Goal: Task Accomplishment & Management: Use online tool/utility

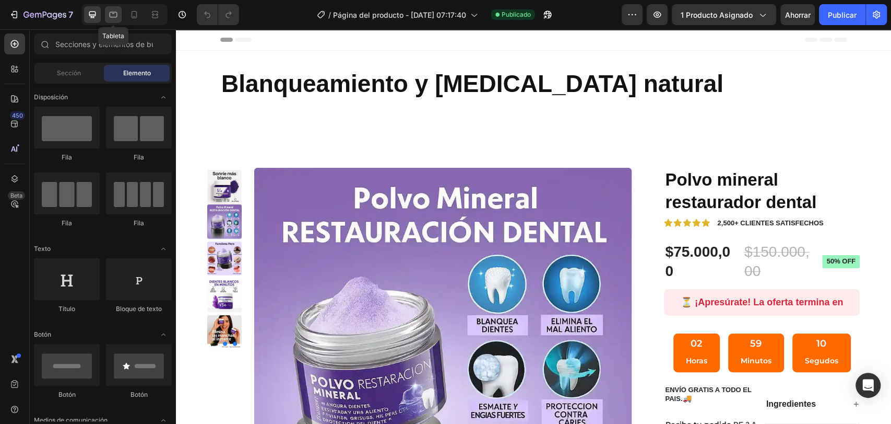
click at [109, 14] on icon at bounding box center [113, 14] width 10 height 10
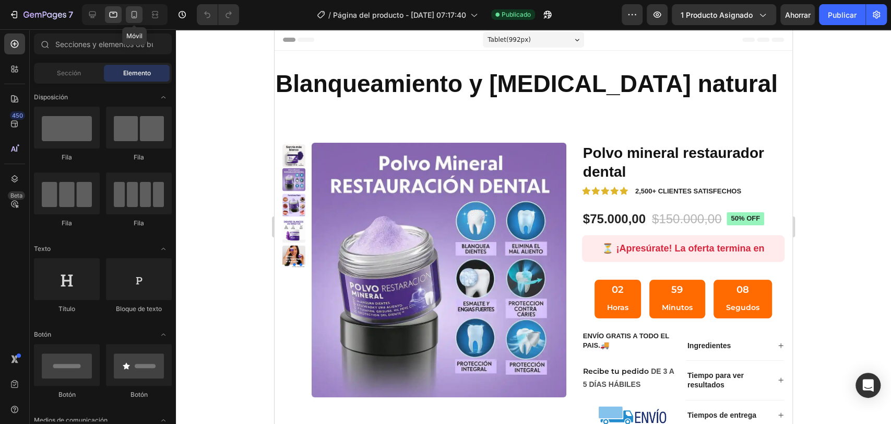
click at [130, 14] on icon at bounding box center [134, 14] width 10 height 10
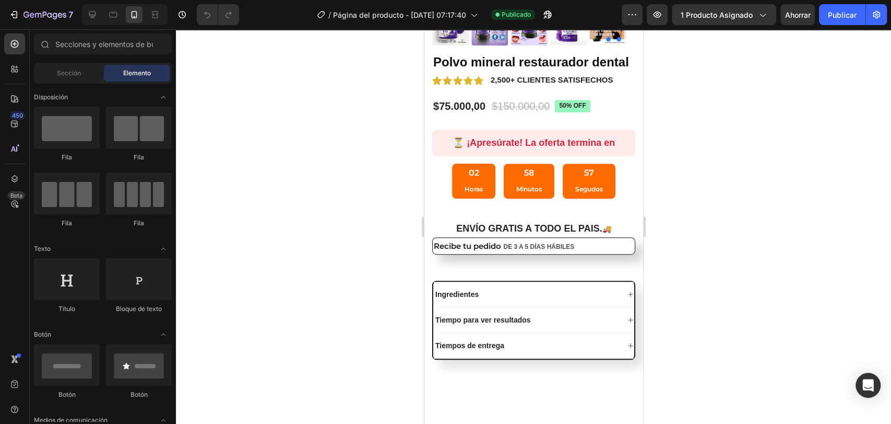
scroll to position [354, 0]
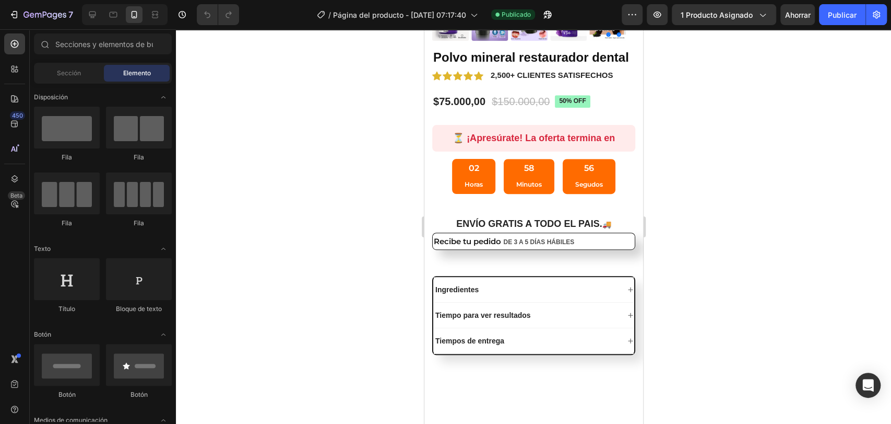
drag, startPoint x: 640, startPoint y: 53, endPoint x: 1078, endPoint y: 118, distance: 443.0
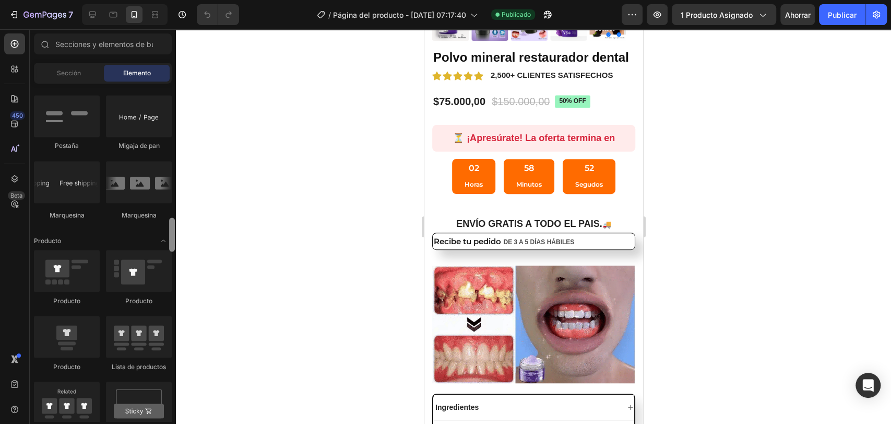
drag, startPoint x: 171, startPoint y: 113, endPoint x: 171, endPoint y: 237, distance: 124.3
click at [171, 237] on div at bounding box center [172, 234] width 6 height 34
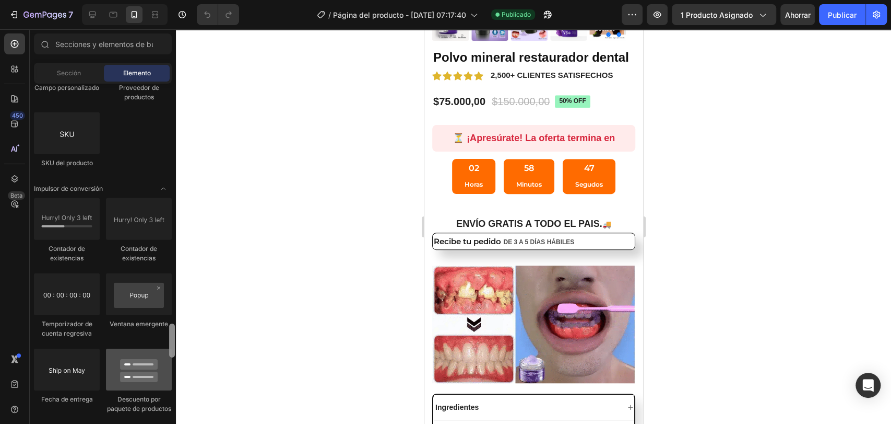
scroll to position [2172, 0]
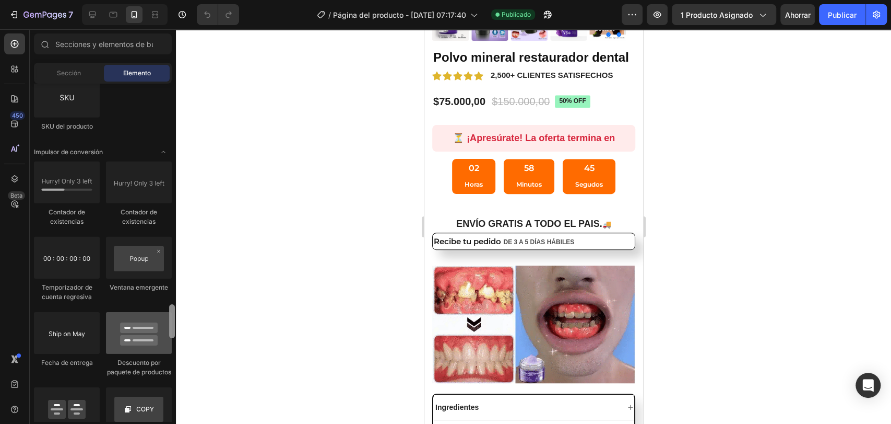
drag, startPoint x: 170, startPoint y: 227, endPoint x: 167, endPoint y: 324, distance: 97.2
click at [167, 324] on div "Disposición [GEOGRAPHIC_DATA] [GEOGRAPHIC_DATA] [GEOGRAPHIC_DATA] Fila Texto Tí…" at bounding box center [103, 252] width 146 height 337
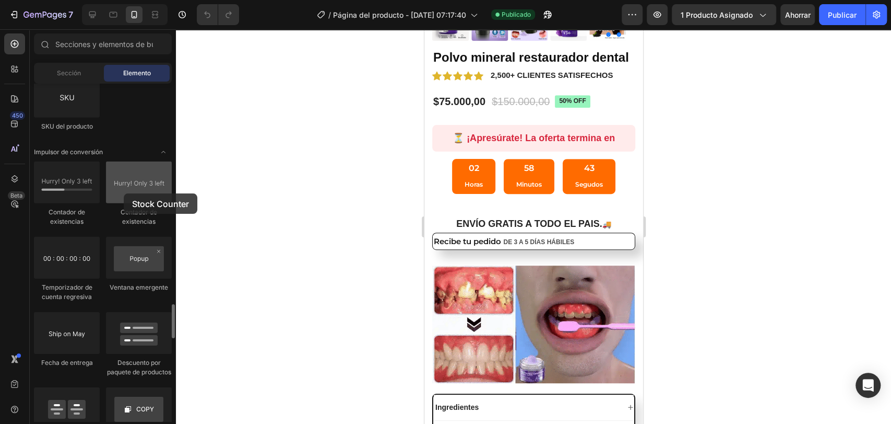
click at [124, 193] on div at bounding box center [139, 182] width 66 height 42
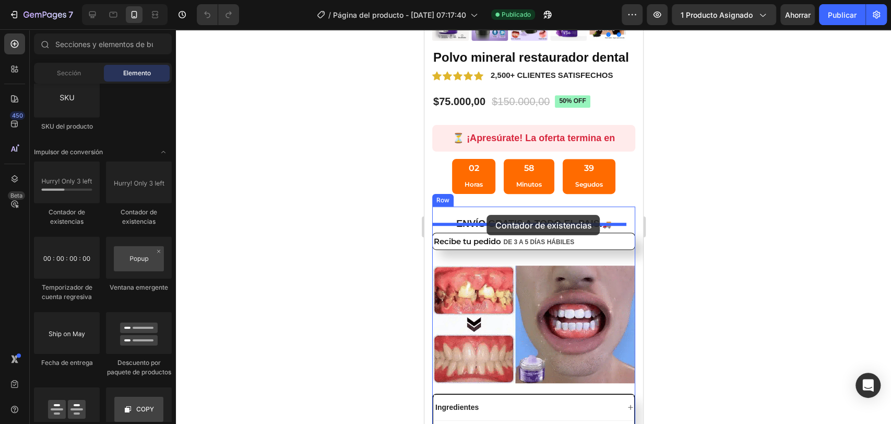
drag, startPoint x: 548, startPoint y: 222, endPoint x: 487, endPoint y: 217, distance: 61.4
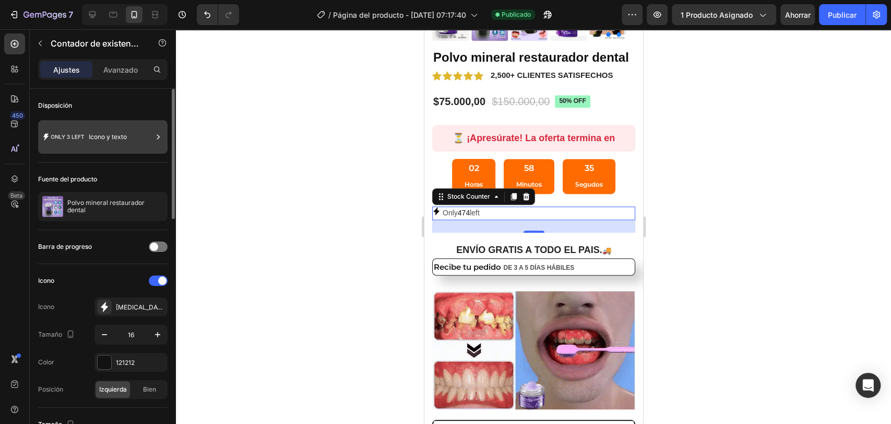
click at [114, 133] on font "Icono y texto" at bounding box center [108, 137] width 38 height 8
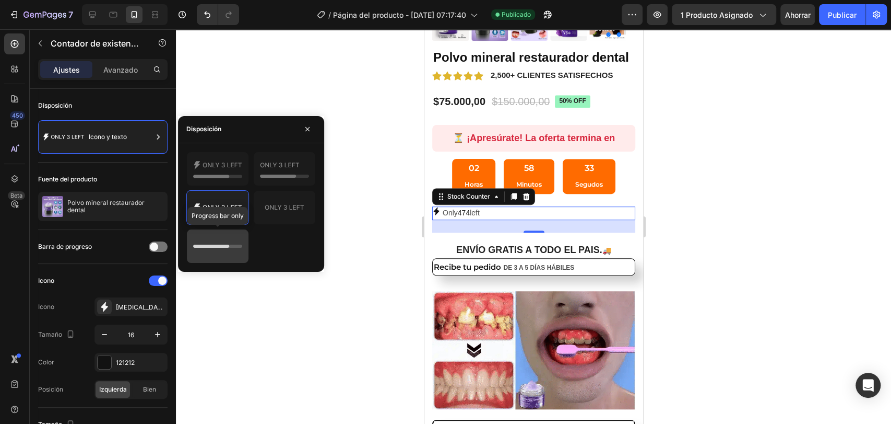
click at [204, 240] on icon at bounding box center [217, 246] width 49 height 21
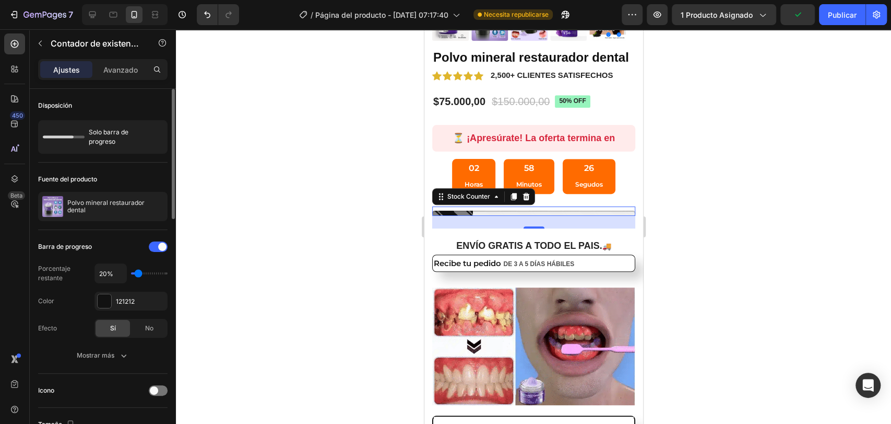
type input "10%"
type input "10"
click at [134, 273] on input "range" at bounding box center [149, 273] width 37 height 2
type input "20%"
type input "20"
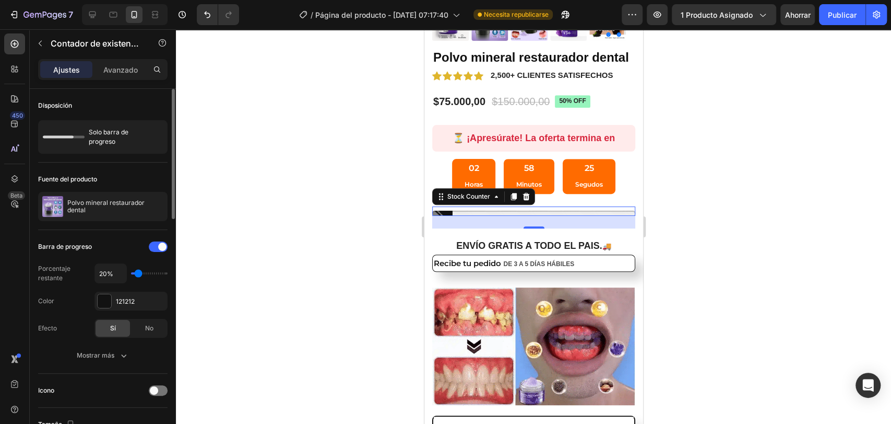
type input "30%"
type input "30"
type input "50%"
type input "50"
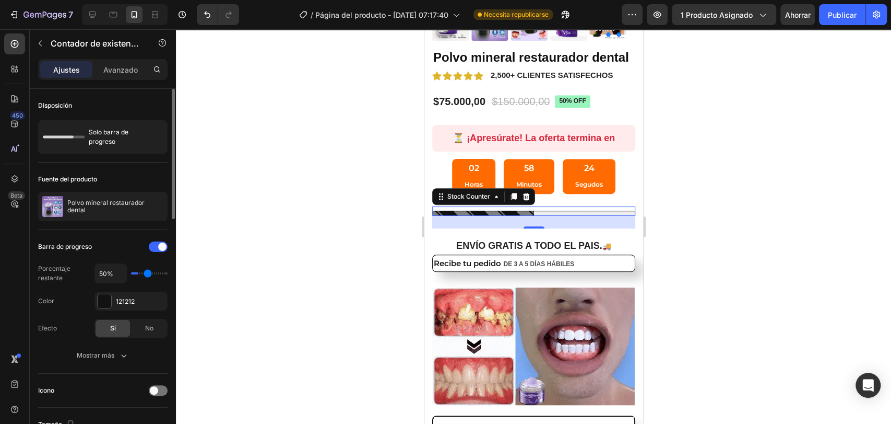
type input "60%"
type input "60"
type input "70%"
drag, startPoint x: 134, startPoint y: 273, endPoint x: 153, endPoint y: 273, distance: 18.8
type input "70"
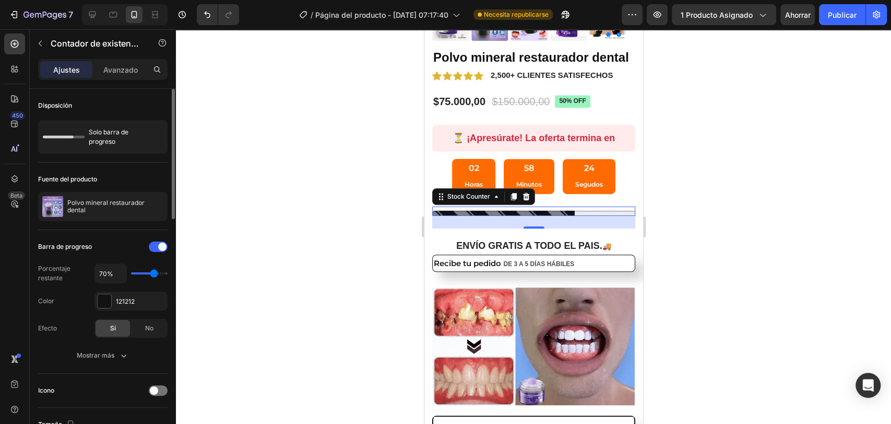
click at [153, 273] on input "range" at bounding box center [149, 273] width 37 height 2
type input "80%"
type input "80"
type input "90%"
type input "90"
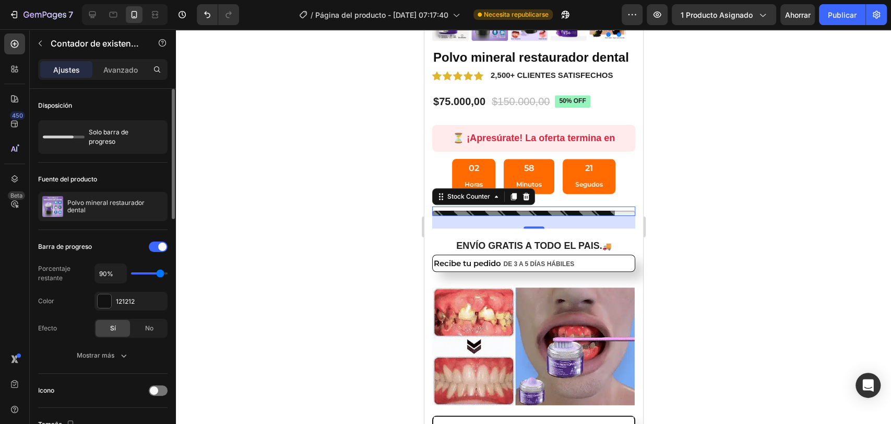
type input "100%"
type input "100"
type input "90%"
type input "90"
type input "80%"
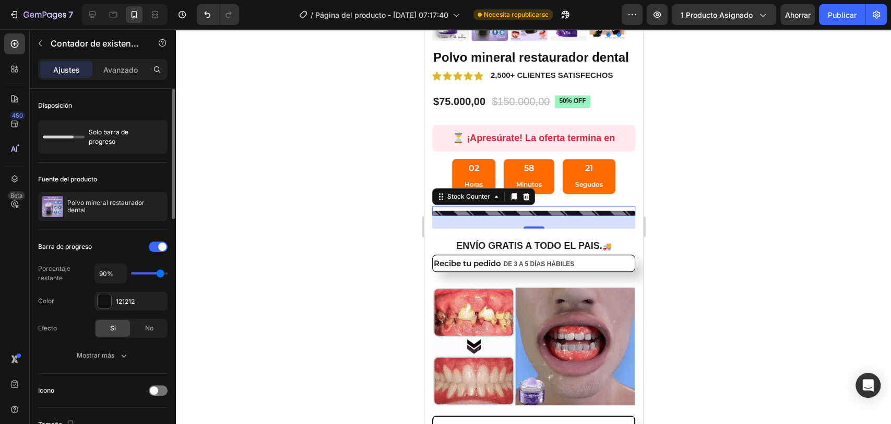
type input "80"
type input "70%"
type input "70"
type input "80%"
type input "80"
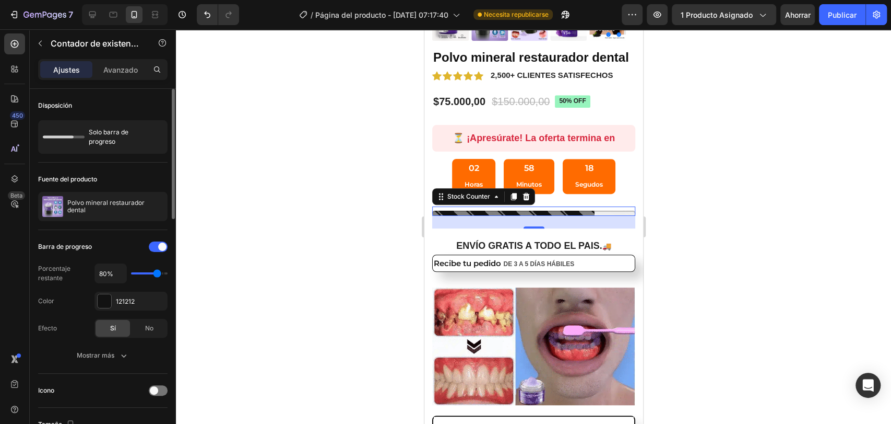
type input "90%"
drag, startPoint x: 153, startPoint y: 273, endPoint x: 159, endPoint y: 275, distance: 6.8
type input "90"
click at [159, 274] on input "range" at bounding box center [149, 273] width 37 height 2
click at [115, 357] on div "Mostrar más" at bounding box center [103, 355] width 52 height 10
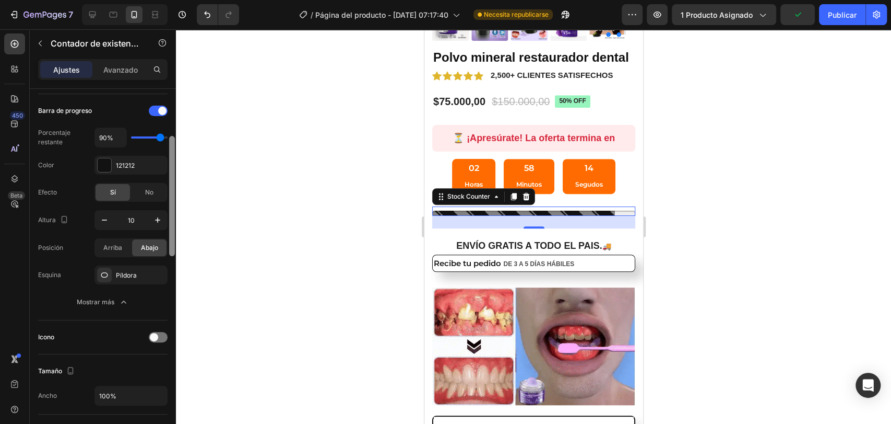
scroll to position [138, 0]
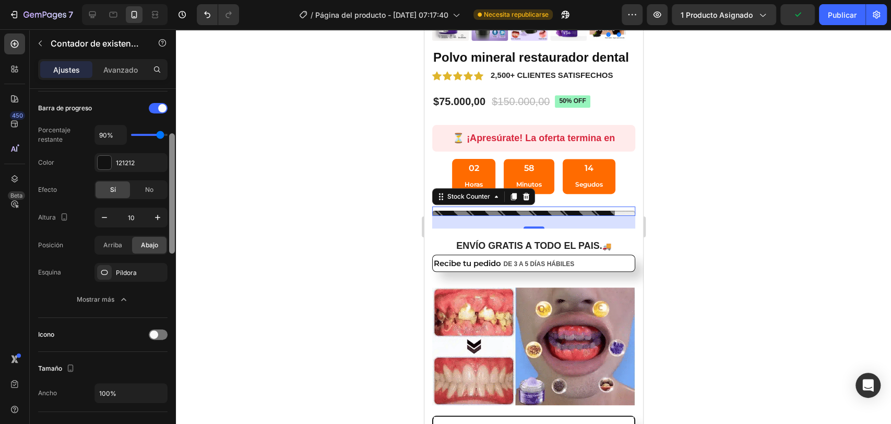
drag, startPoint x: 172, startPoint y: 207, endPoint x: 177, endPoint y: 256, distance: 49.8
click at [177, 0] on div "7 / Página del producto - [DATE] 07:17:40 Necesita republicarse Avance 1 produc…" at bounding box center [445, 0] width 891 height 0
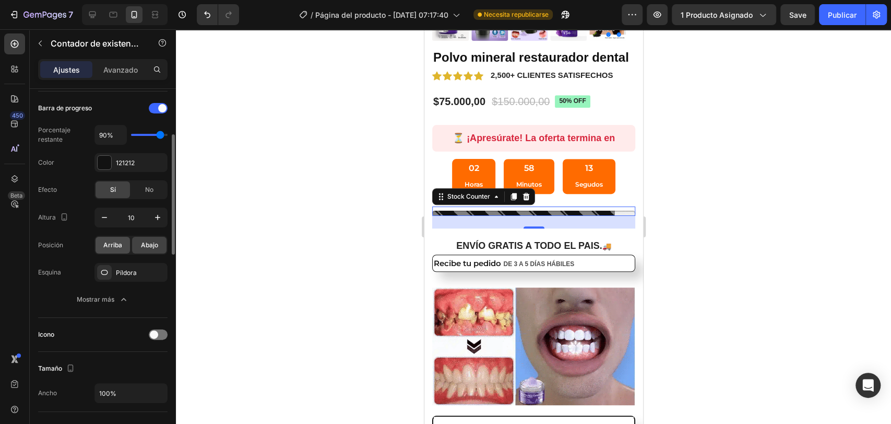
click at [109, 244] on font "Arriba" at bounding box center [112, 245] width 19 height 8
click at [115, 269] on div "Píldora" at bounding box center [131, 272] width 73 height 19
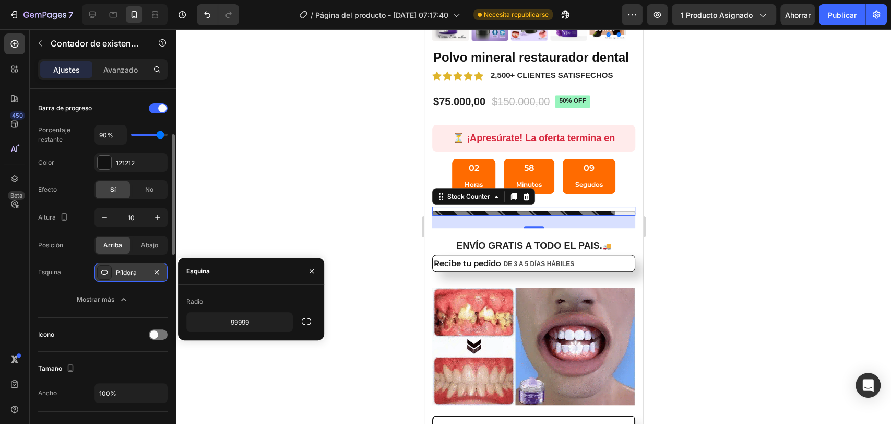
click at [115, 269] on div "Píldora" at bounding box center [131, 272] width 73 height 19
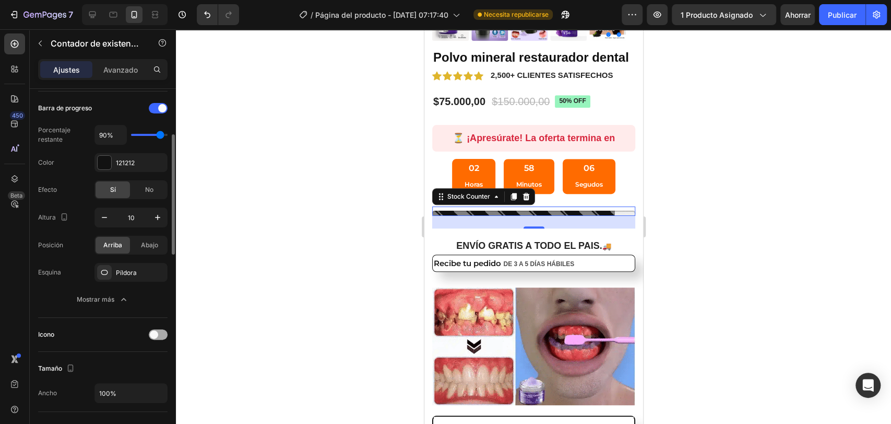
click at [153, 332] on span at bounding box center [154, 334] width 8 height 8
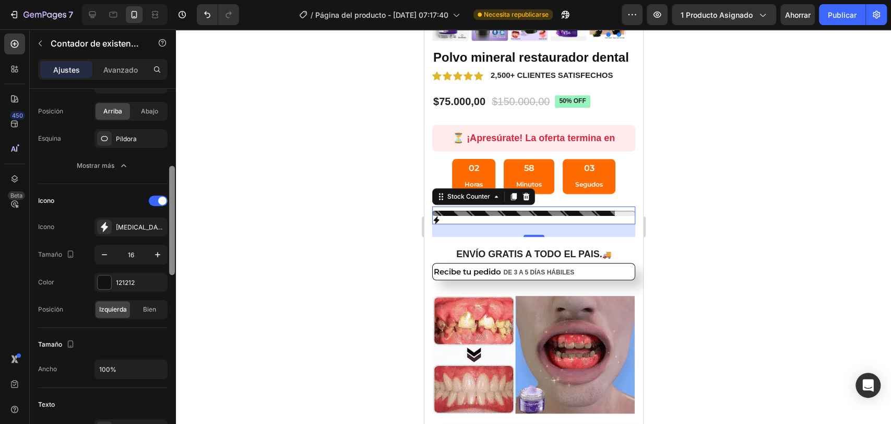
drag, startPoint x: 170, startPoint y: 220, endPoint x: 175, endPoint y: 261, distance: 41.5
click at [175, 261] on div at bounding box center [172, 267] width 8 height 365
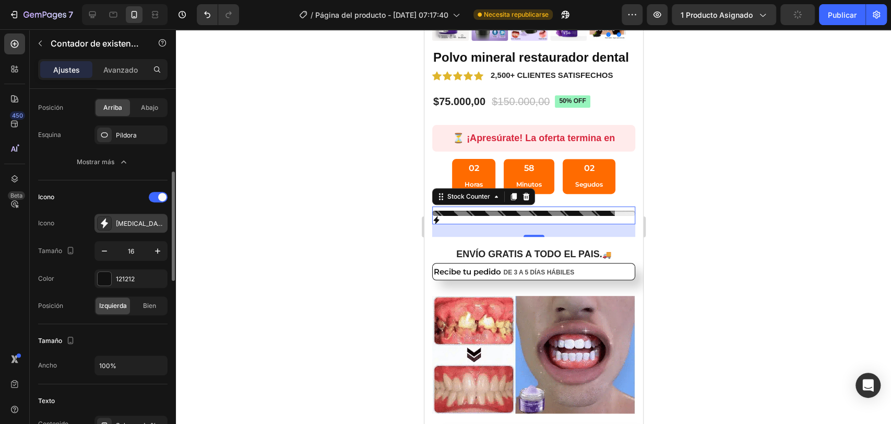
click at [136, 222] on font "[MEDICAL_DATA] lleno" at bounding box center [149, 223] width 67 height 8
click at [128, 278] on font "121212" at bounding box center [125, 279] width 19 height 8
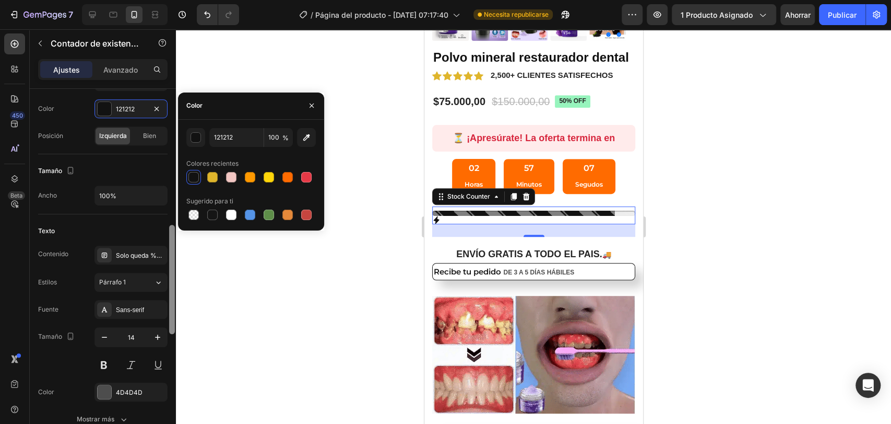
drag, startPoint x: 173, startPoint y: 186, endPoint x: 173, endPoint y: 238, distance: 51.7
click at [173, 238] on div at bounding box center [172, 279] width 6 height 109
click at [127, 260] on div "Solo queda %number%" at bounding box center [131, 253] width 73 height 19
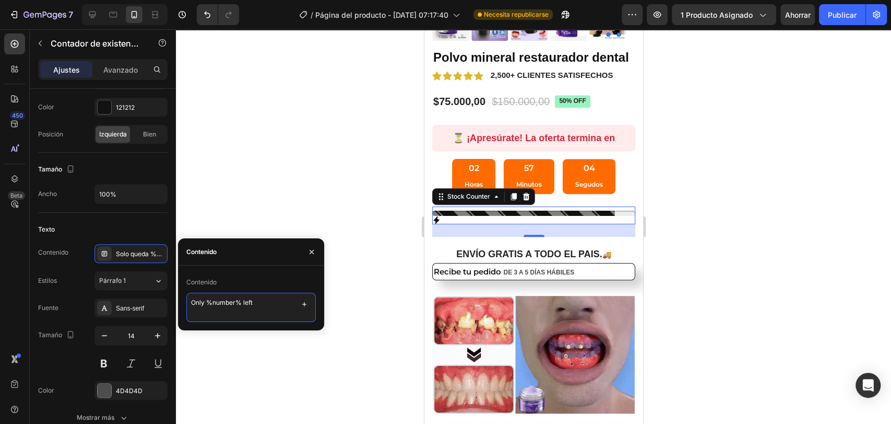
click at [220, 303] on textarea "Only %number% left" at bounding box center [251, 306] width 130 height 29
type textarea "Solo quedan 10 unidades en stock"
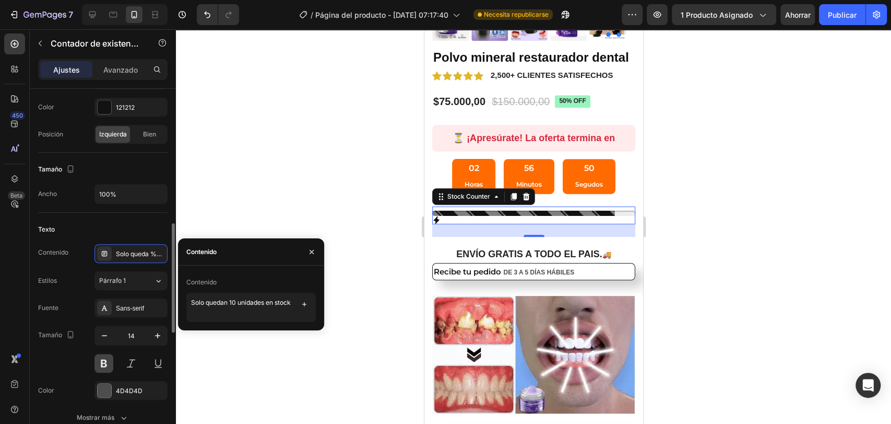
click at [101, 365] on button at bounding box center [104, 363] width 19 height 19
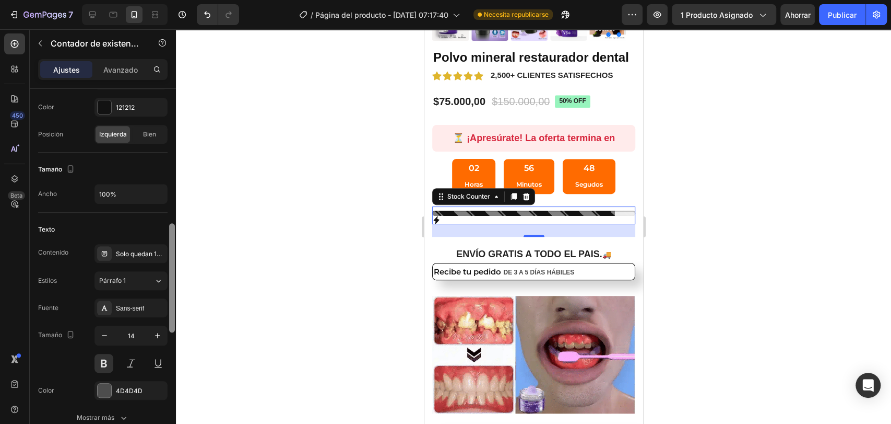
click at [173, 307] on div at bounding box center [172, 277] width 6 height 109
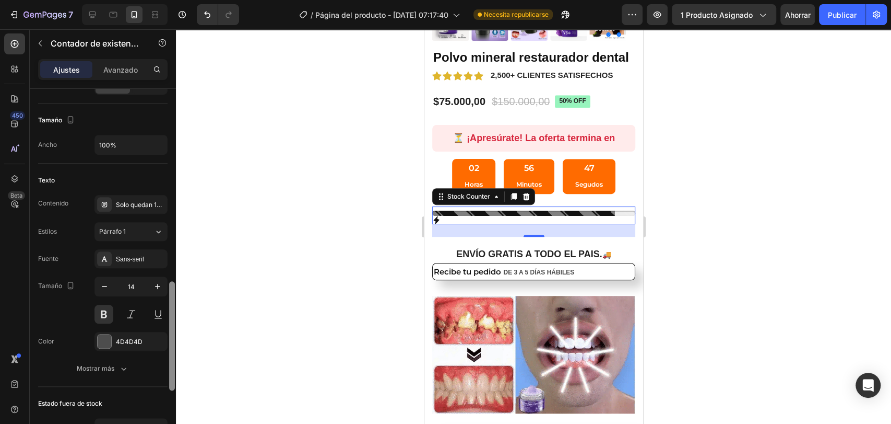
scroll to position [534, 0]
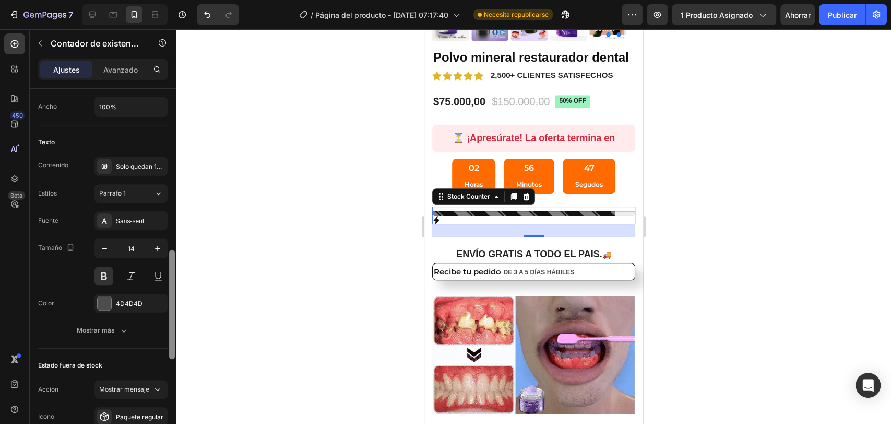
drag, startPoint x: 173, startPoint y: 307, endPoint x: 170, endPoint y: 333, distance: 26.3
click at [170, 333] on div at bounding box center [172, 304] width 6 height 109
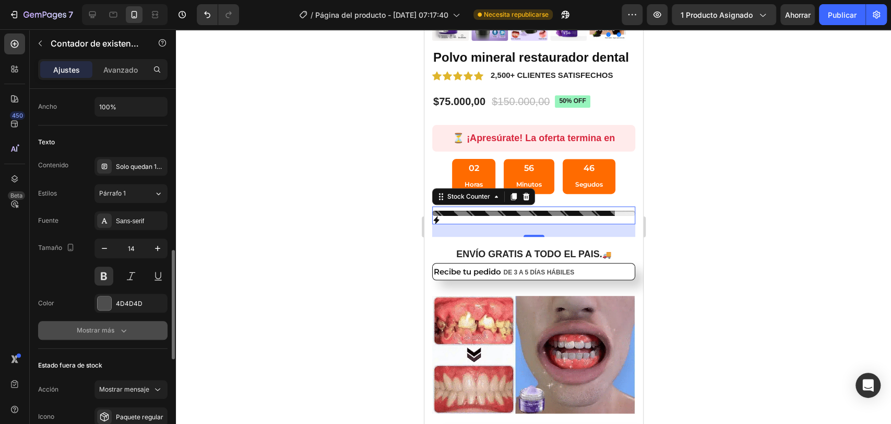
click at [120, 332] on icon "button" at bounding box center [124, 330] width 10 height 10
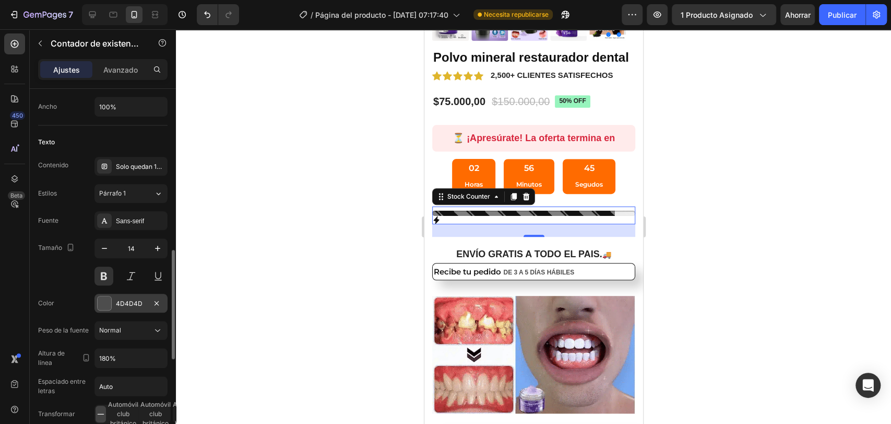
click at [128, 299] on font "4D4D4D" at bounding box center [129, 303] width 27 height 8
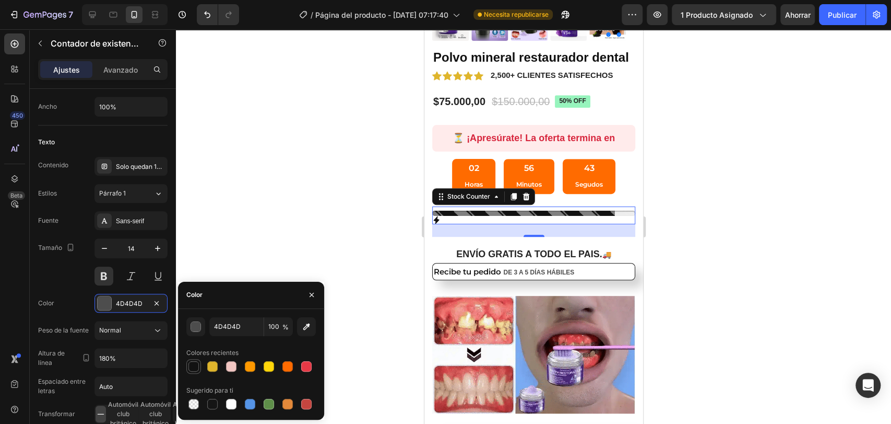
click at [195, 365] on div at bounding box center [194, 366] width 10 height 10
type input "121212"
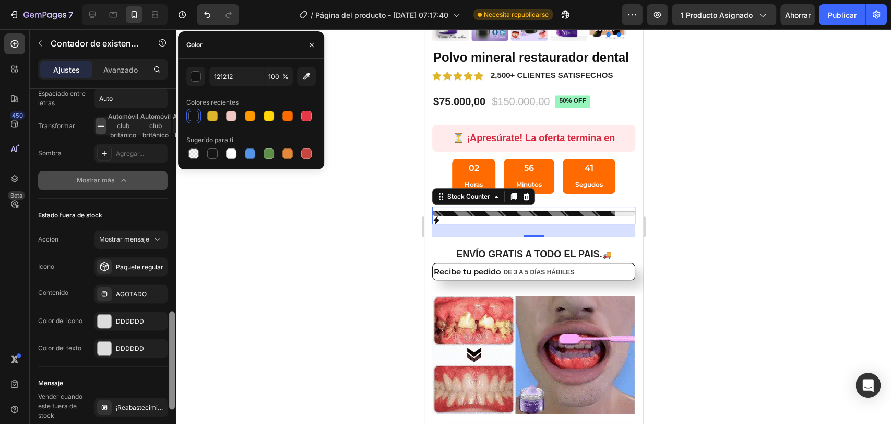
scroll to position [826, 0]
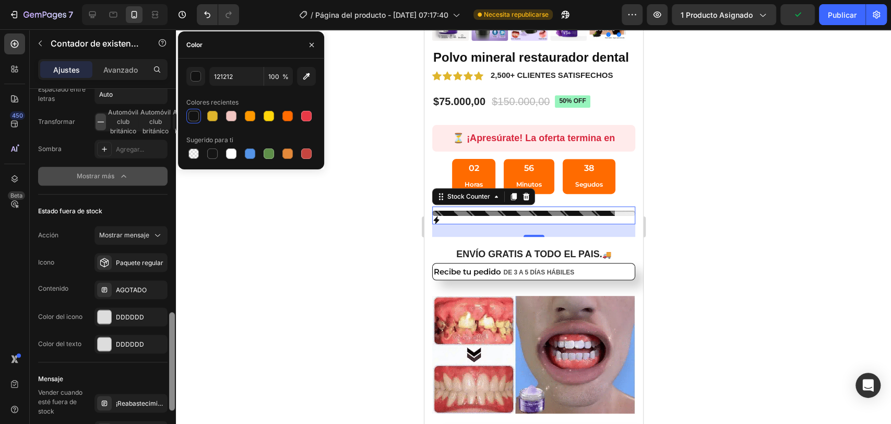
drag, startPoint x: 171, startPoint y: 268, endPoint x: 170, endPoint y: 347, distance: 78.9
click at [170, 347] on div at bounding box center [172, 361] width 6 height 98
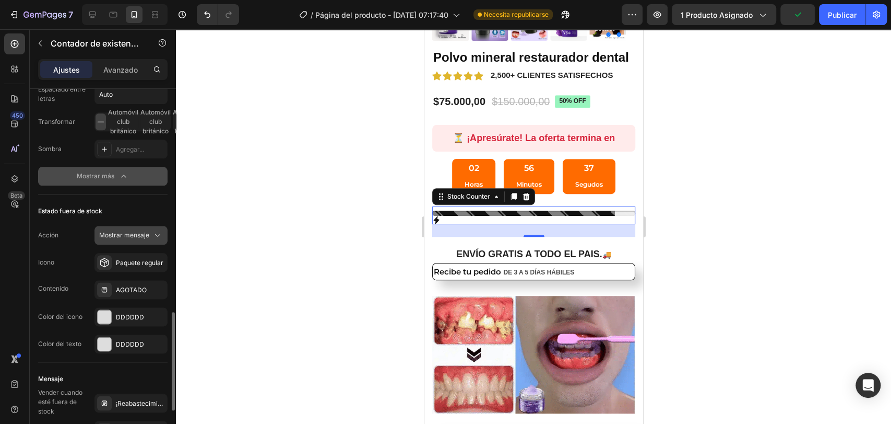
click at [139, 237] on span "Mostrar mensaje" at bounding box center [124, 234] width 50 height 9
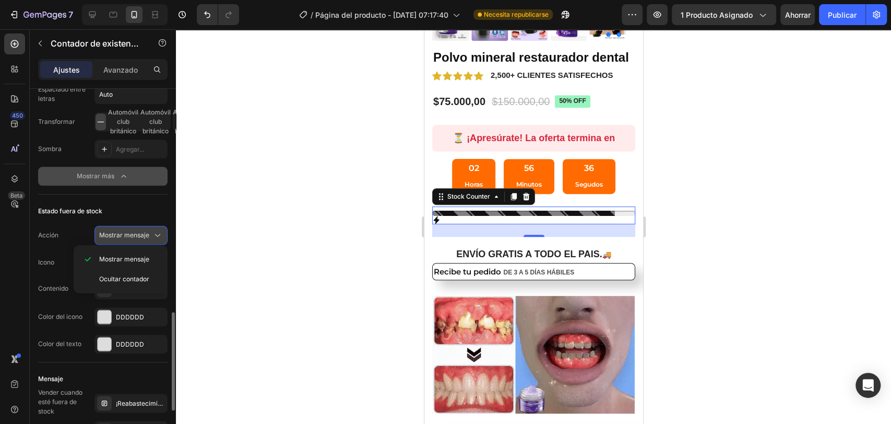
click at [139, 233] on font "Mostrar mensaje" at bounding box center [124, 235] width 50 height 8
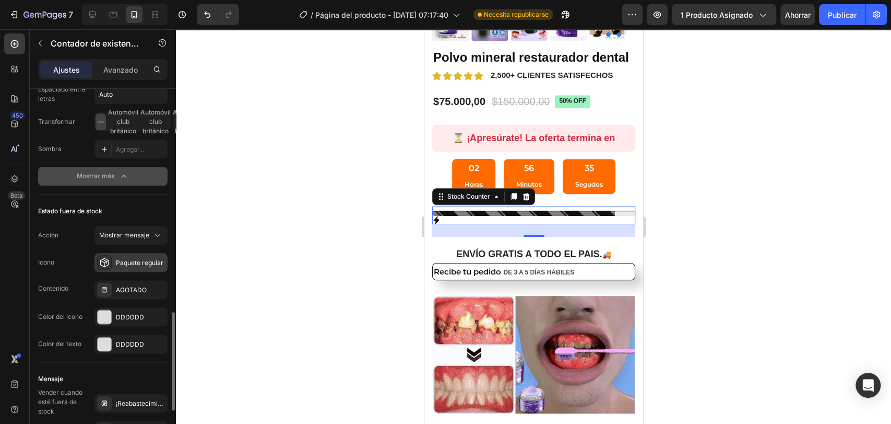
click at [137, 262] on font "Paquete regular" at bounding box center [140, 263] width 48 height 8
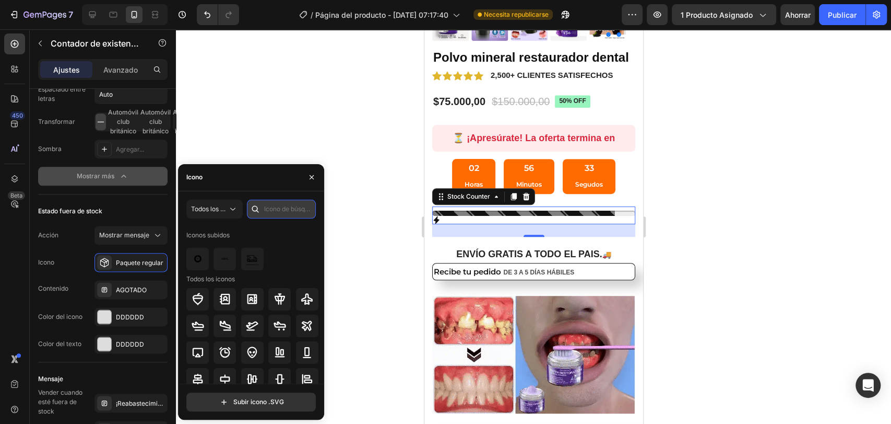
click at [290, 206] on input "text" at bounding box center [281, 209] width 69 height 19
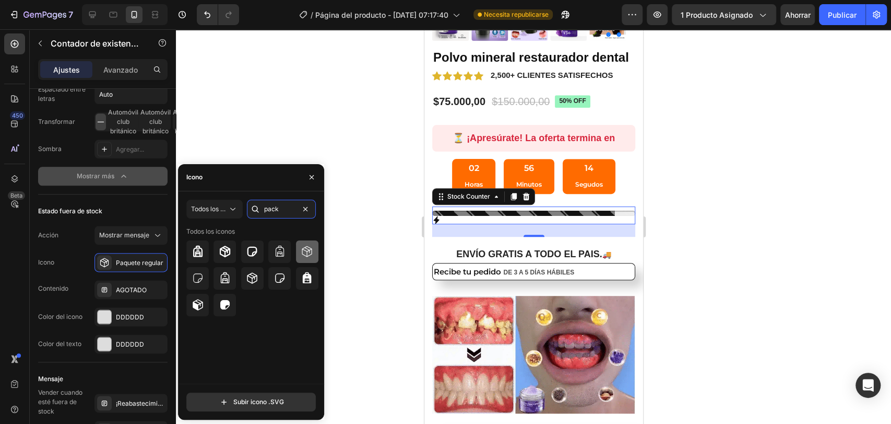
type input "pack"
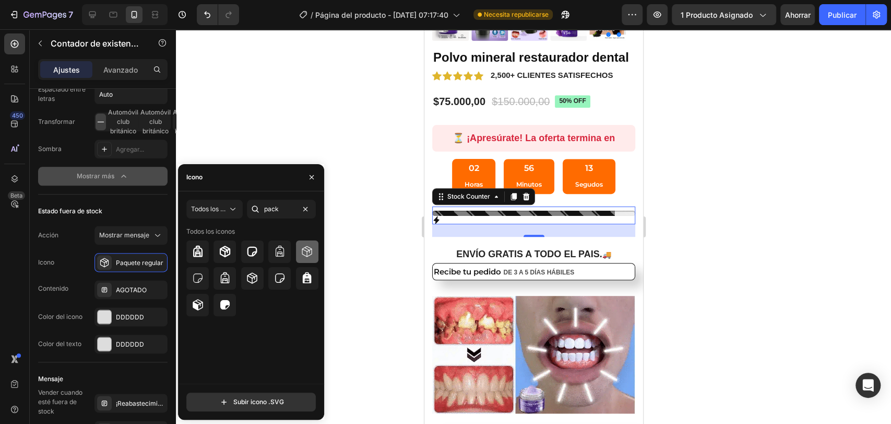
click at [308, 250] on icon at bounding box center [307, 251] width 13 height 13
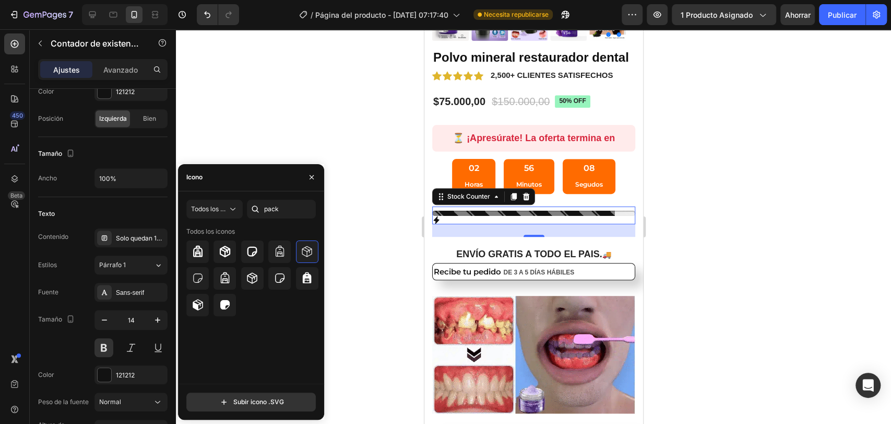
scroll to position [0, 0]
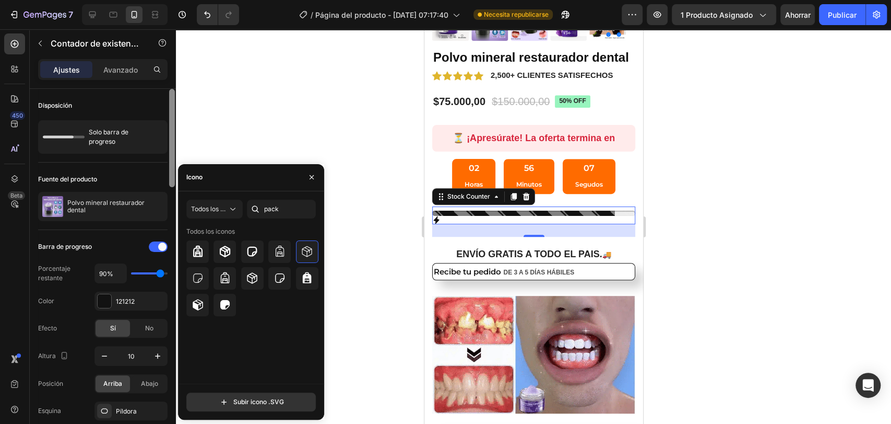
drag, startPoint x: 171, startPoint y: 323, endPoint x: 171, endPoint y: 76, distance: 247.0
click at [171, 76] on div "Ajustes Avanzado Disposición Solo barra de progreso Fuente del producto Polvo m…" at bounding box center [103, 256] width 146 height 394
click at [310, 179] on icon "button" at bounding box center [312, 177] width 4 height 4
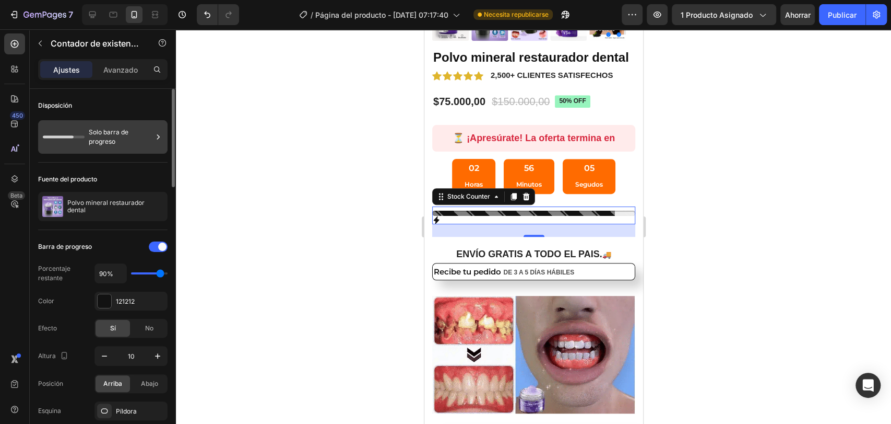
click at [115, 141] on font "Solo barra de progreso" at bounding box center [109, 136] width 40 height 17
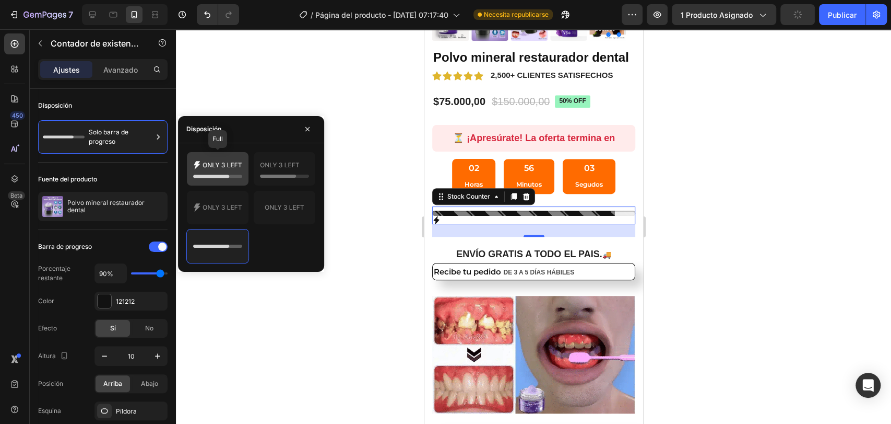
click at [221, 171] on icon at bounding box center [217, 168] width 49 height 21
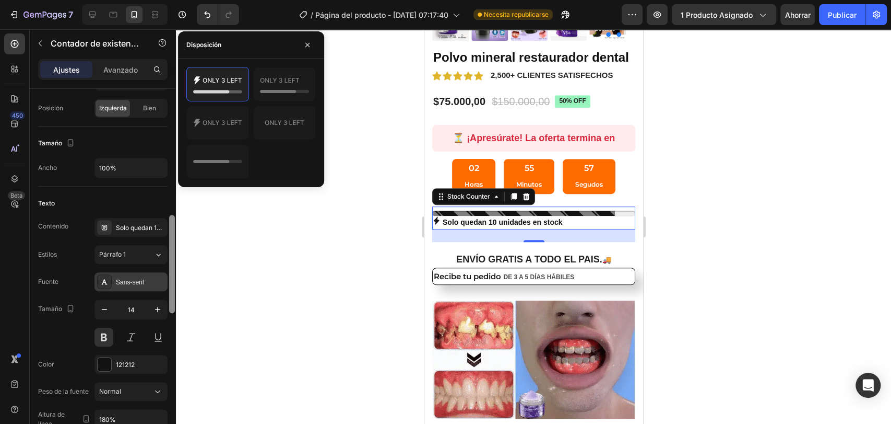
scroll to position [475, 0]
drag, startPoint x: 170, startPoint y: 149, endPoint x: 167, endPoint y: 278, distance: 128.5
click at [167, 278] on div "Disposición Lleno Fuente del producto Polvo mineral restaurador dental Barra de…" at bounding box center [103, 271] width 146 height 365
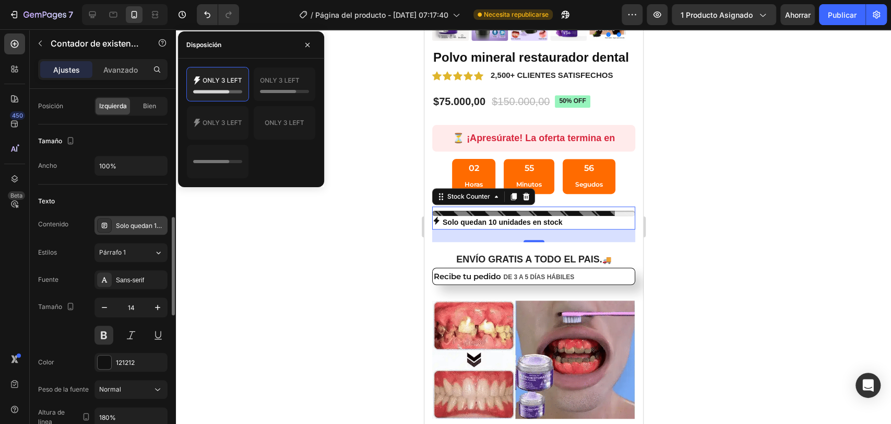
click at [130, 222] on font "Solo quedan 10 unidades en stock" at bounding box center [166, 225] width 100 height 8
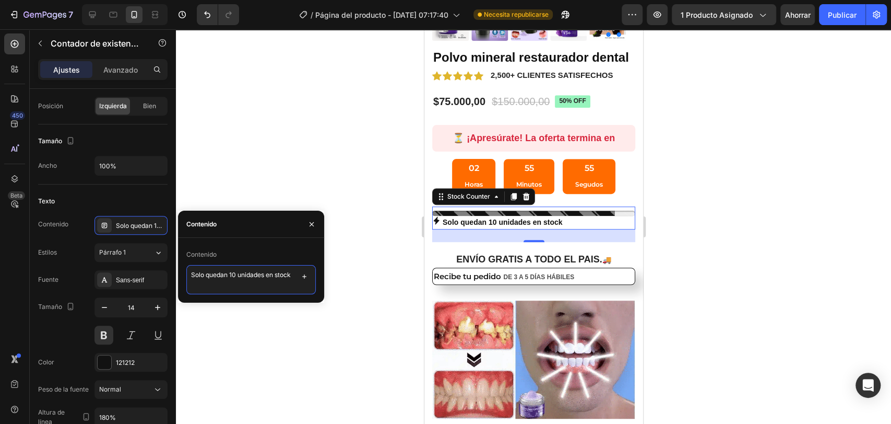
click at [237, 272] on textarea "Solo quedan 10 unidades en stock" at bounding box center [251, 279] width 130 height 29
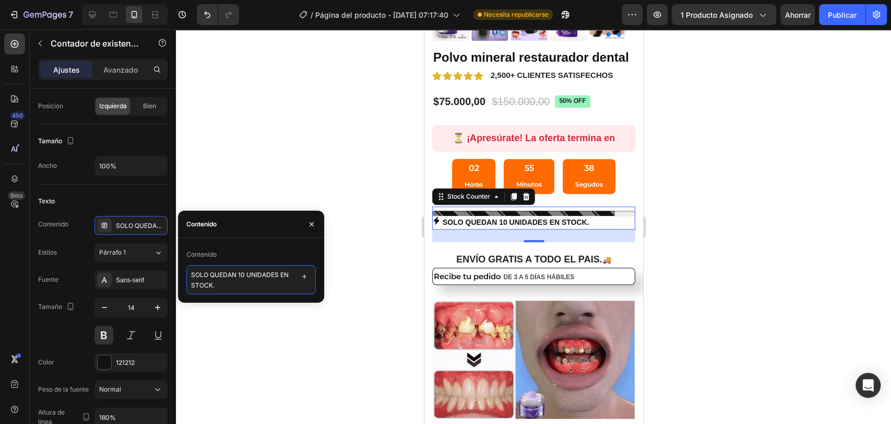
paste textarea "📦"
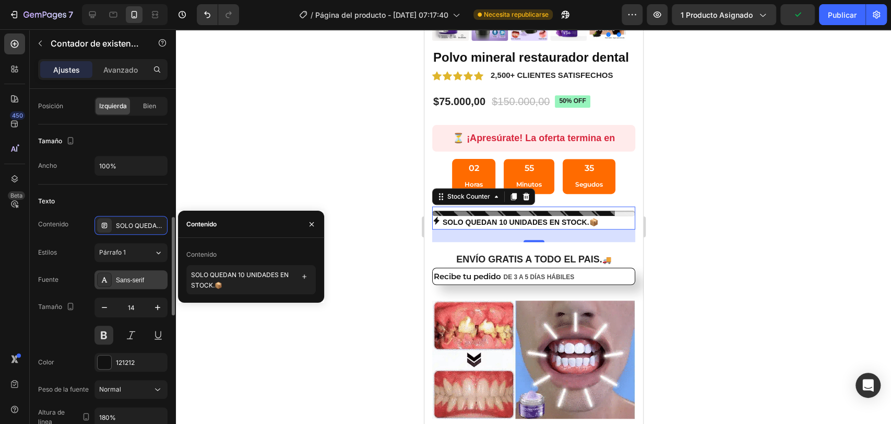
click at [139, 278] on font "Sans-serif" at bounding box center [130, 279] width 28 height 7
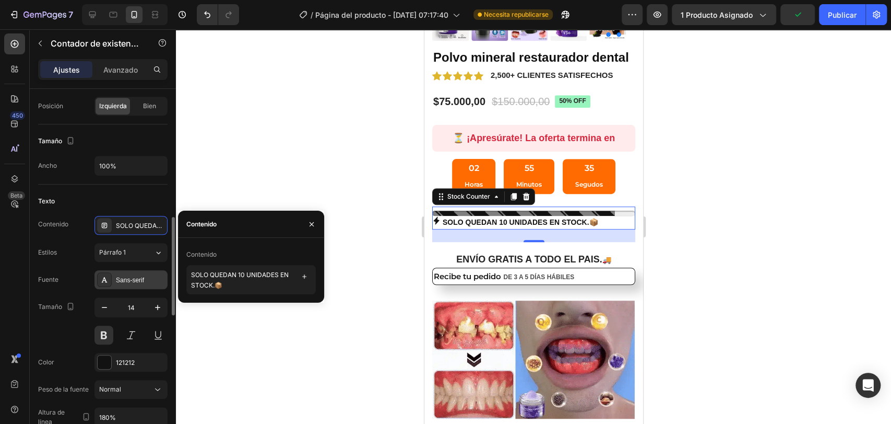
type textarea "SOLO QUEDAN 10 UNIDADES EN STOCK.📦"
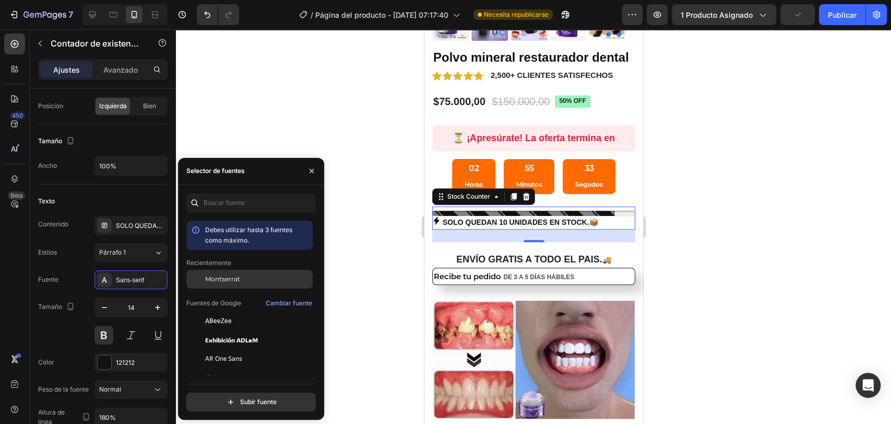
click at [238, 280] on font "Montserrat" at bounding box center [222, 279] width 35 height 8
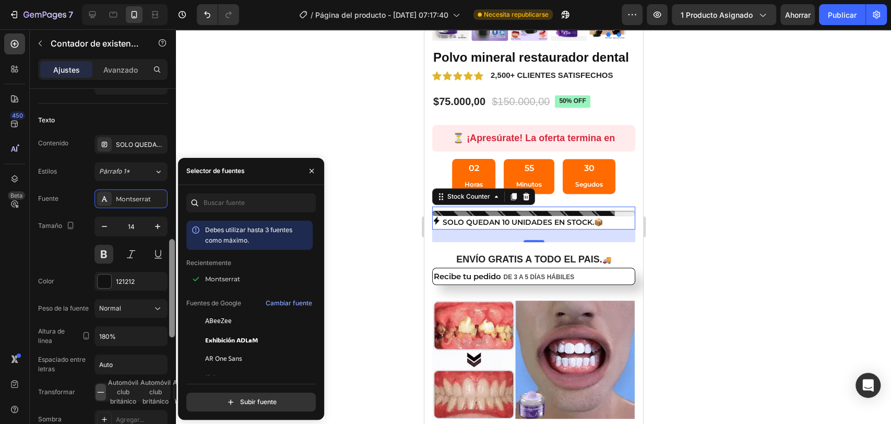
drag, startPoint x: 169, startPoint y: 255, endPoint x: 173, endPoint y: 286, distance: 31.0
click at [173, 286] on div at bounding box center [172, 288] width 6 height 98
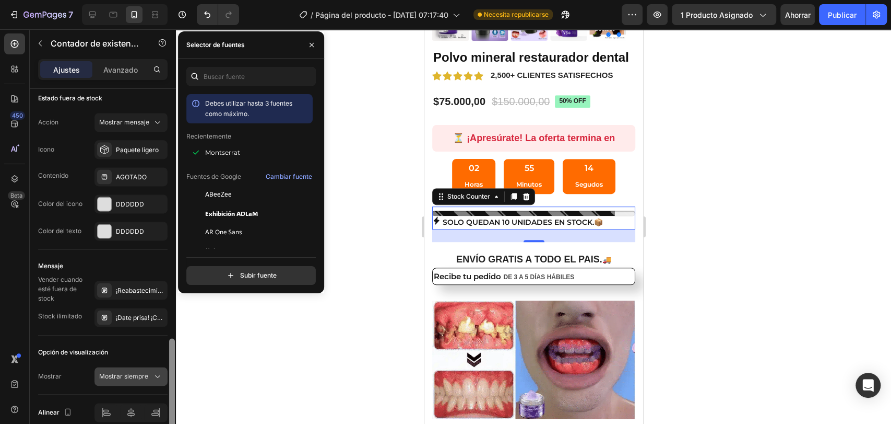
scroll to position [935, 0]
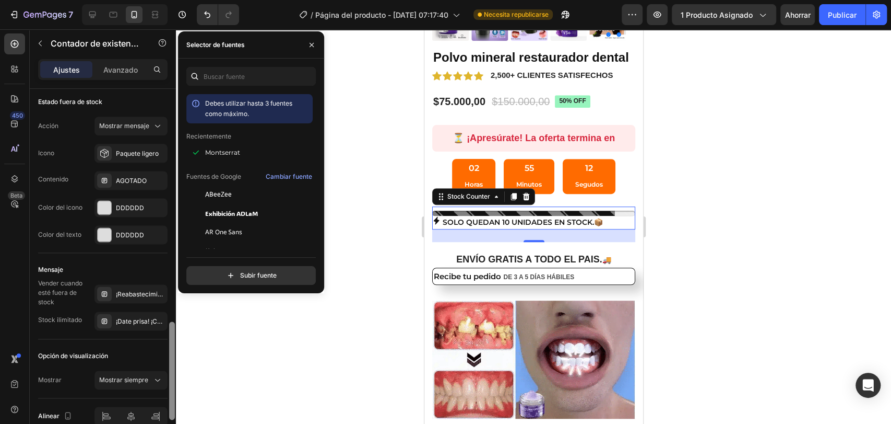
drag, startPoint x: 173, startPoint y: 286, endPoint x: 165, endPoint y: 376, distance: 89.7
click at [165, 376] on div "Disposición Lleno Fuente del producto Polvo mineral restaurador dental Barra de…" at bounding box center [103, 271] width 146 height 365
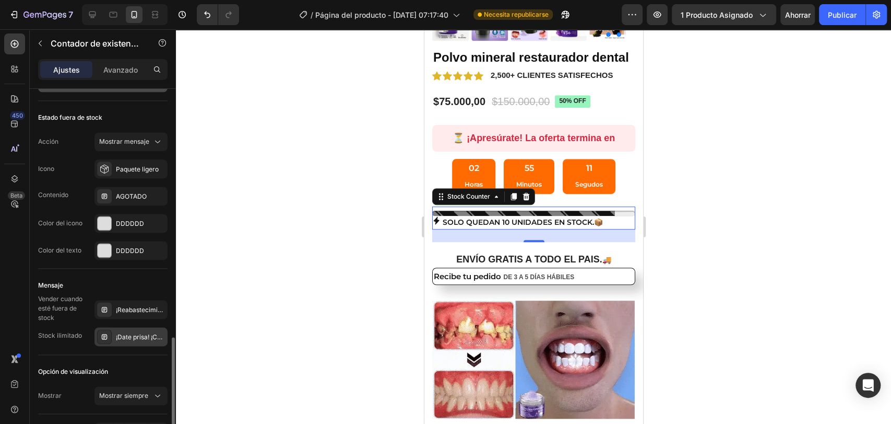
click at [134, 342] on div "¡Date prisa! ¡COMPRE YA!" at bounding box center [131, 336] width 73 height 19
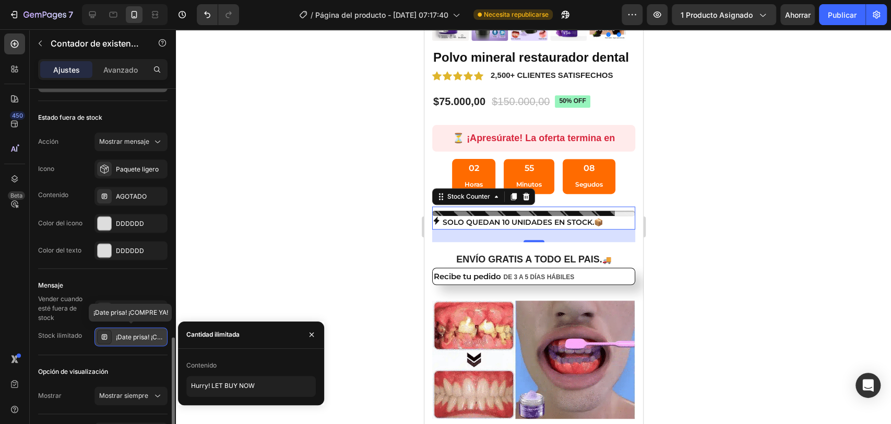
click at [134, 342] on div "¡Date prisa! ¡COMPRE YA!" at bounding box center [131, 336] width 73 height 19
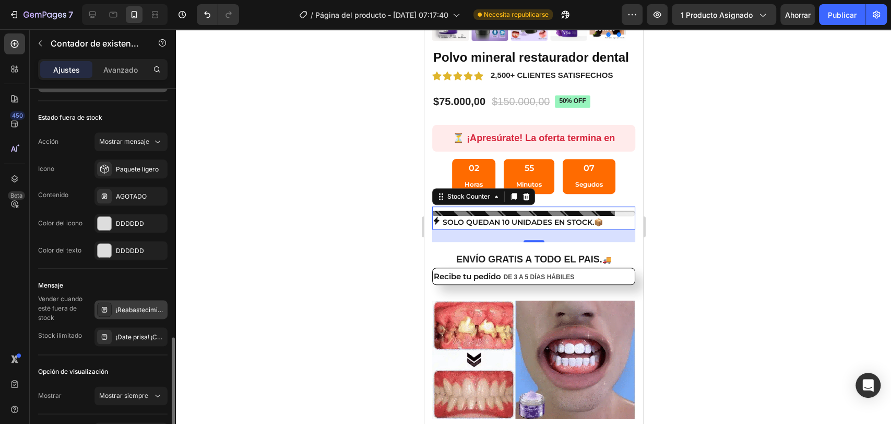
click at [125, 315] on div "¡Reabastecimiento pronto! ¡Reserva ya!" at bounding box center [131, 309] width 73 height 19
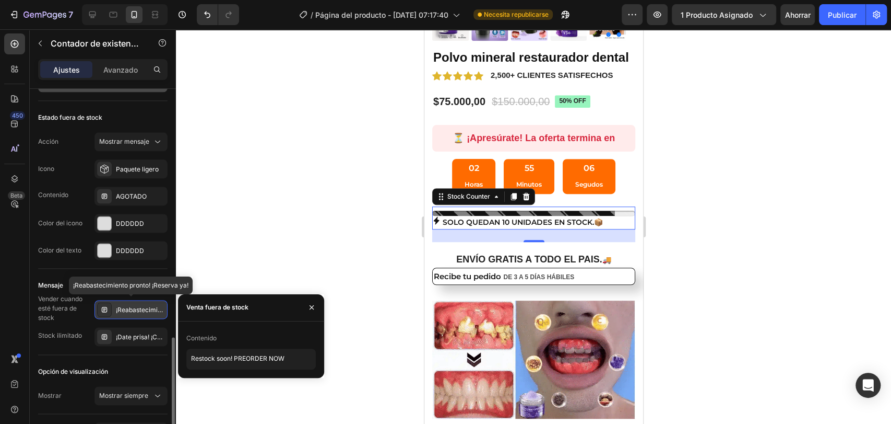
click at [125, 315] on div "¡Reabastecimiento pronto! ¡Reserva ya!" at bounding box center [131, 309] width 73 height 19
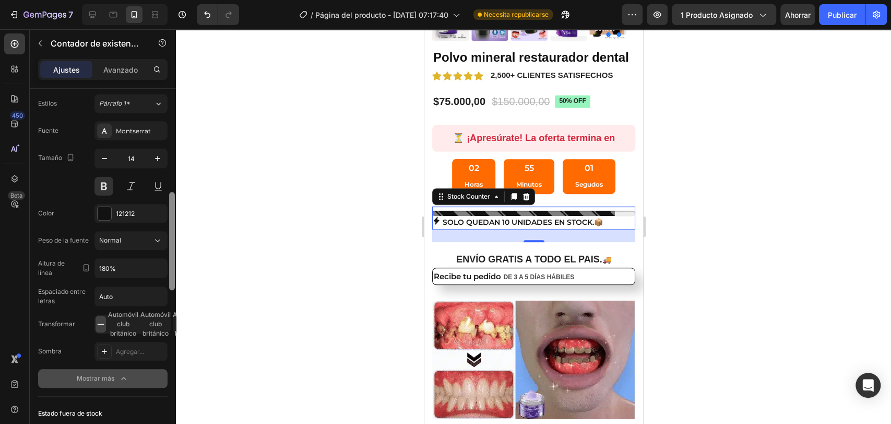
scroll to position [572, 0]
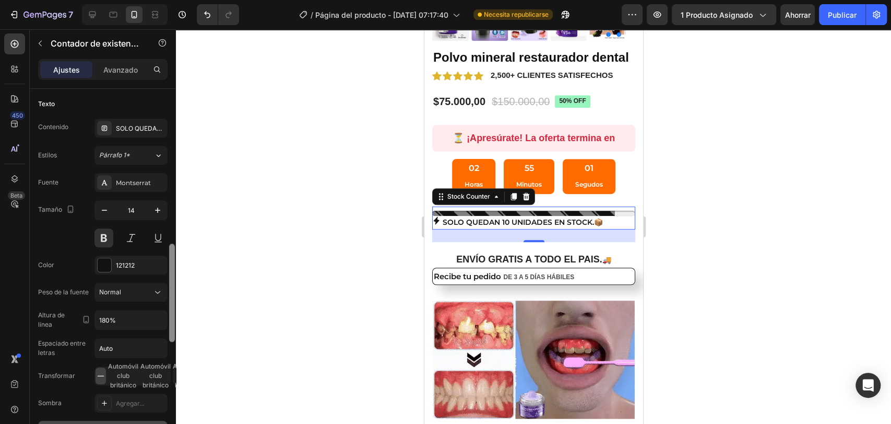
drag, startPoint x: 170, startPoint y: 353, endPoint x: 190, endPoint y: 259, distance: 96.0
click at [190, 0] on div "7 / Página del producto - [DATE] 07:17:40 Necesita republicarse Avance 1 produc…" at bounding box center [445, 0] width 891 height 0
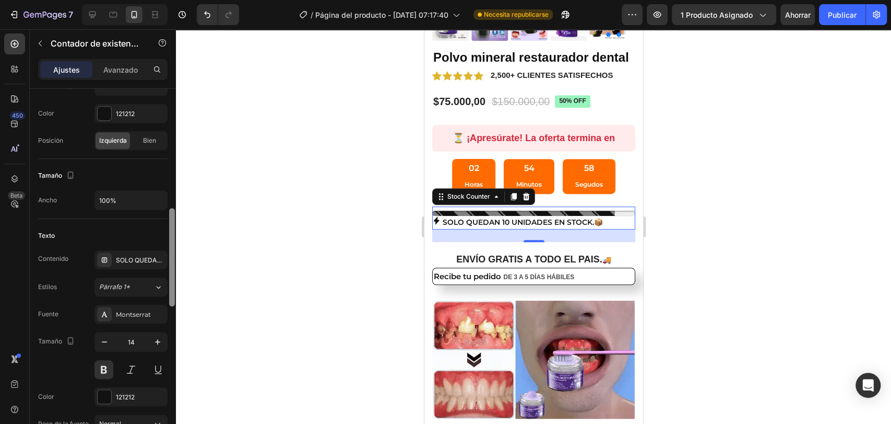
scroll to position [439, 0]
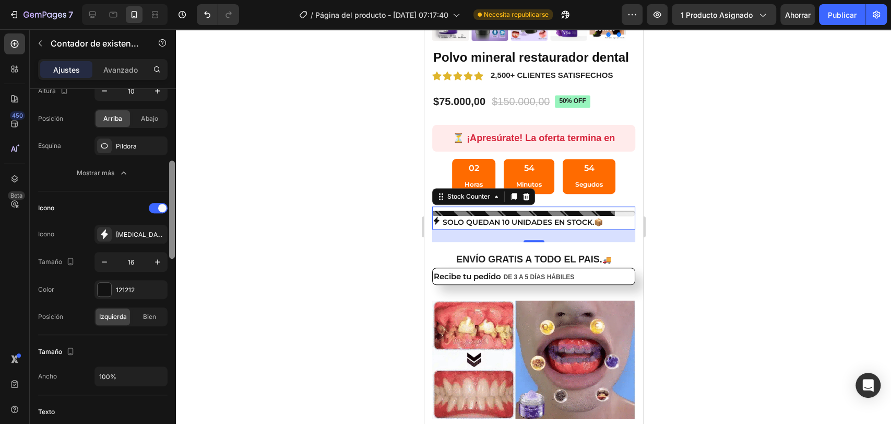
drag, startPoint x: 172, startPoint y: 278, endPoint x: 197, endPoint y: 195, distance: 86.4
click at [197, 0] on div "7 / Página del producto - [DATE] 07:17:40 Necesita republicarse Avance 1 produc…" at bounding box center [445, 0] width 891 height 0
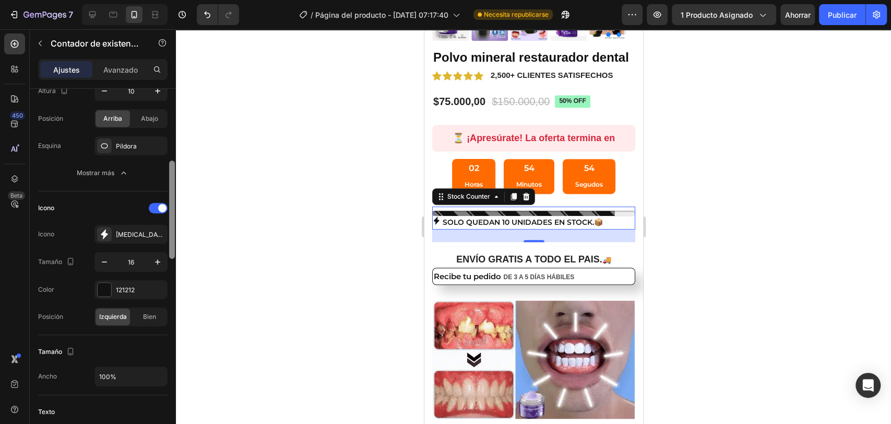
scroll to position [267, 0]
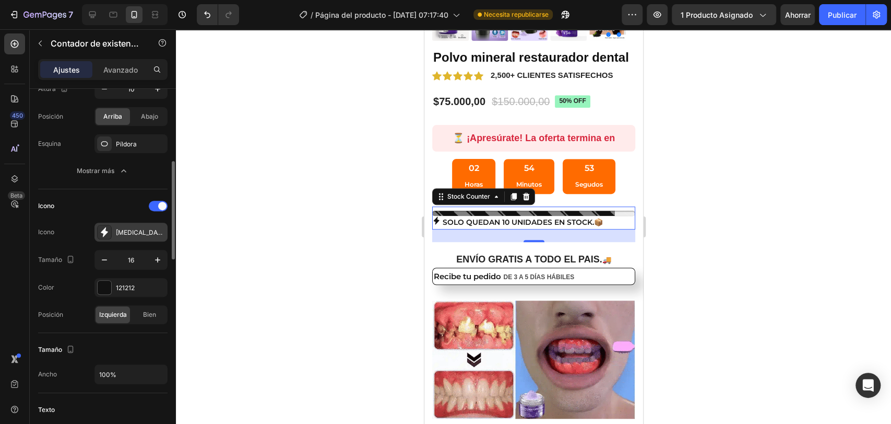
click at [123, 231] on font "[MEDICAL_DATA] lleno" at bounding box center [149, 232] width 67 height 8
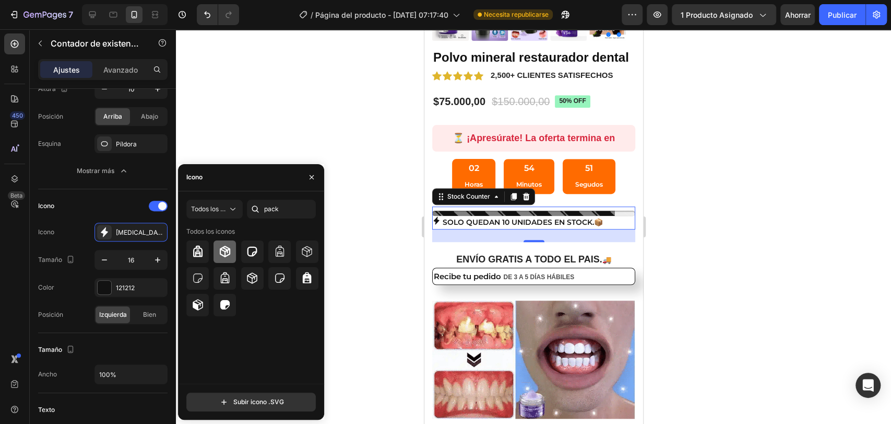
click at [219, 248] on icon at bounding box center [225, 251] width 13 height 13
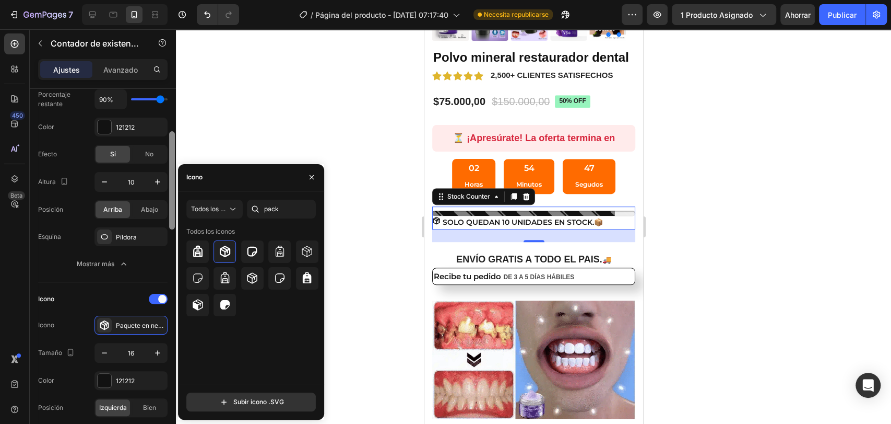
drag, startPoint x: 174, startPoint y: 232, endPoint x: 173, endPoint y: 207, distance: 25.6
click at [173, 207] on div at bounding box center [172, 180] width 6 height 98
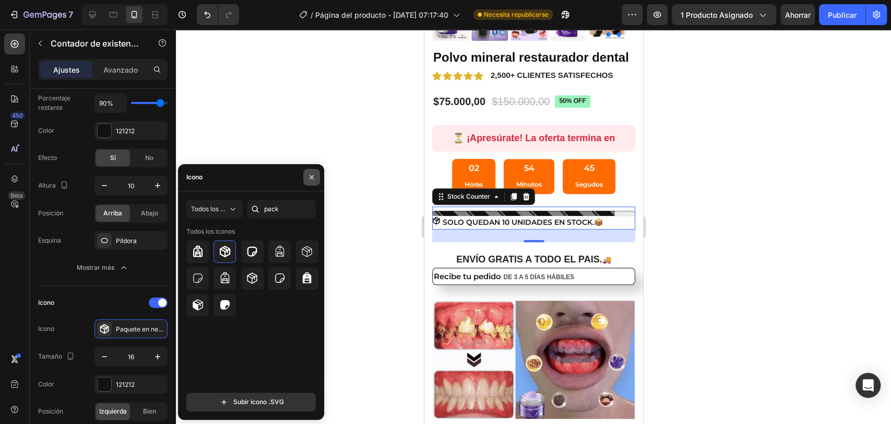
click at [312, 176] on icon "button" at bounding box center [312, 177] width 8 height 8
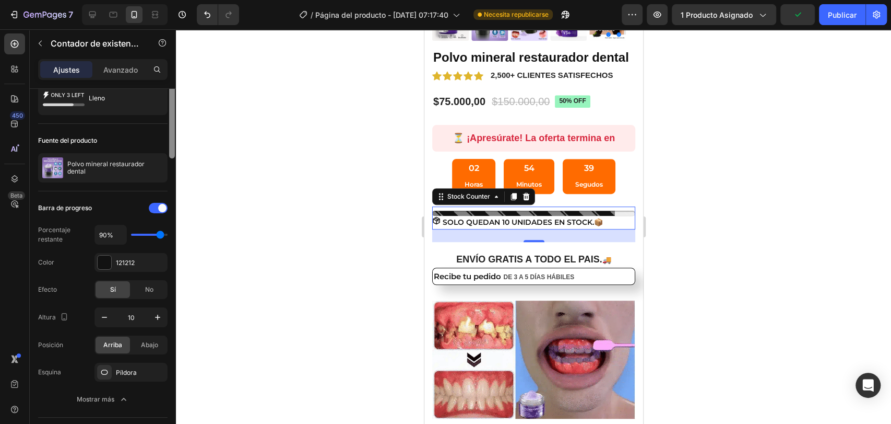
scroll to position [0, 0]
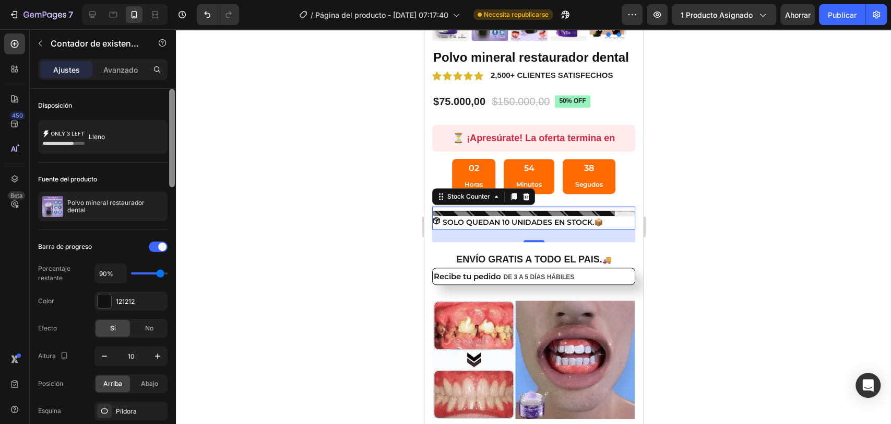
drag, startPoint x: 169, startPoint y: 209, endPoint x: 209, endPoint y: 139, distance: 80.7
click at [209, 0] on div "7 / Página del producto - [DATE] 07:17:40 Necesita republicarse Avance 1 produc…" at bounding box center [445, 0] width 891 height 0
click at [267, 139] on div at bounding box center [533, 226] width 715 height 394
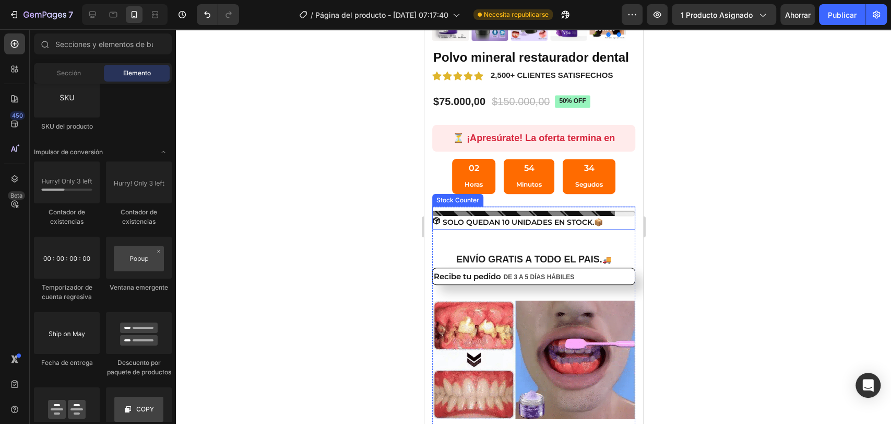
click at [609, 229] on div "SOLO QUEDAN 10 UNIDADES EN STOCK.📦" at bounding box center [533, 222] width 203 height 13
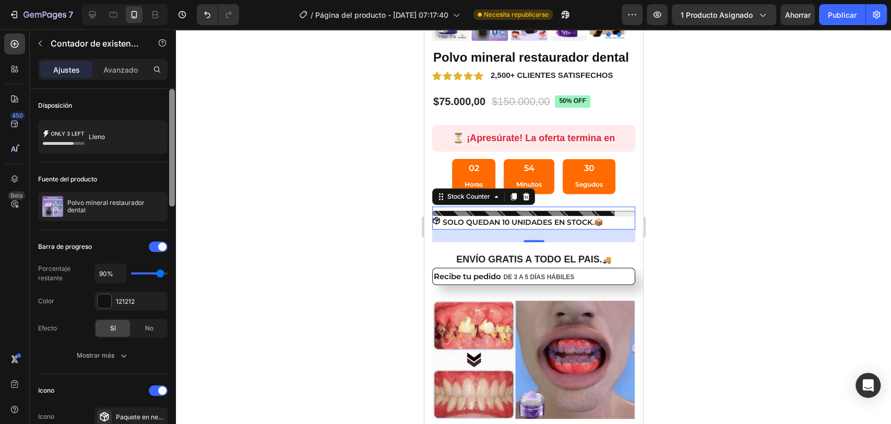
click at [173, 145] on div at bounding box center [172, 148] width 6 height 118
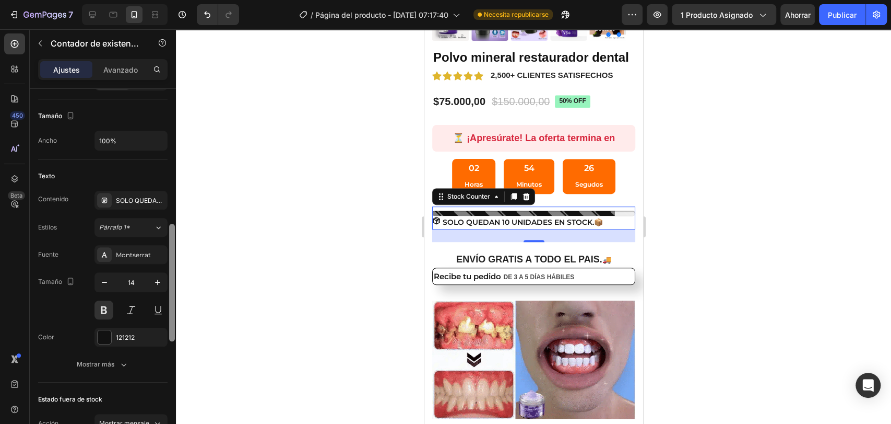
scroll to position [421, 0]
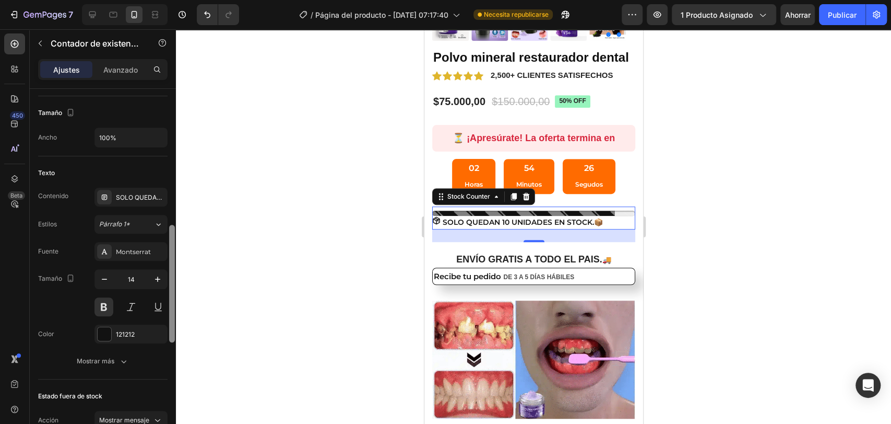
drag, startPoint x: 173, startPoint y: 145, endPoint x: 173, endPoint y: 281, distance: 135.8
click at [173, 281] on div at bounding box center [172, 284] width 6 height 118
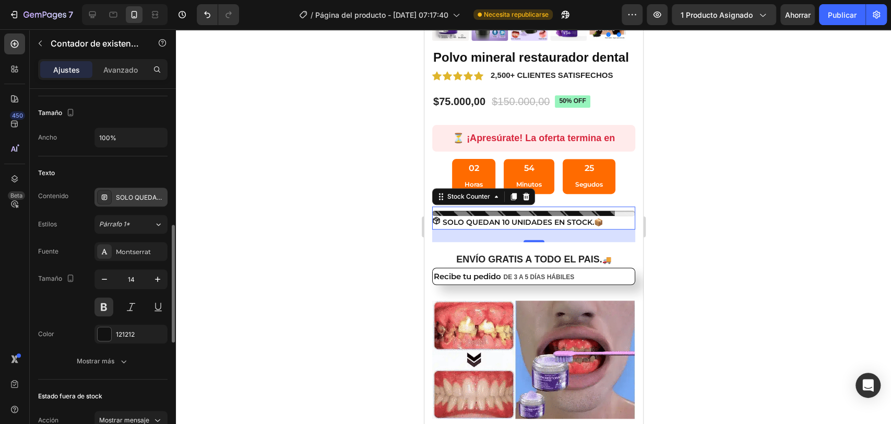
click at [123, 193] on font "SOLO QUEDAN 10 UNIDADES EN STOCK.📦" at bounding box center [181, 197] width 131 height 8
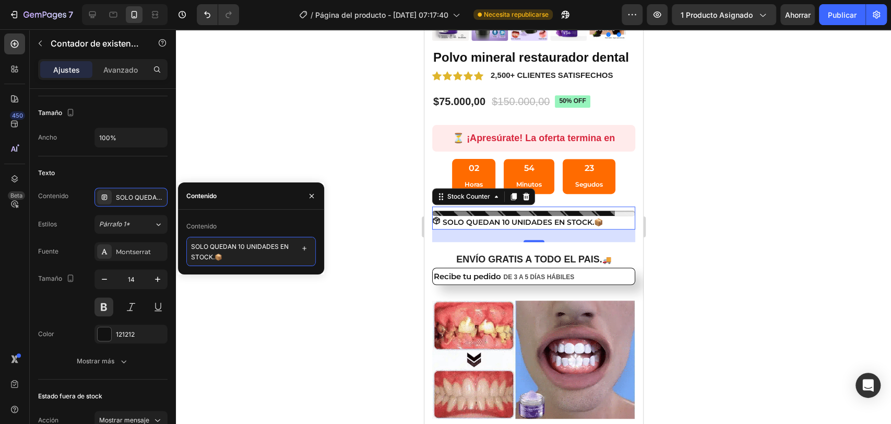
click at [241, 259] on textarea "SOLO QUEDAN 10 UNIDADES EN STOCK.📦" at bounding box center [251, 251] width 130 height 29
type textarea "SOLO QUEDAN 10 UNIDADES EN STOCK"
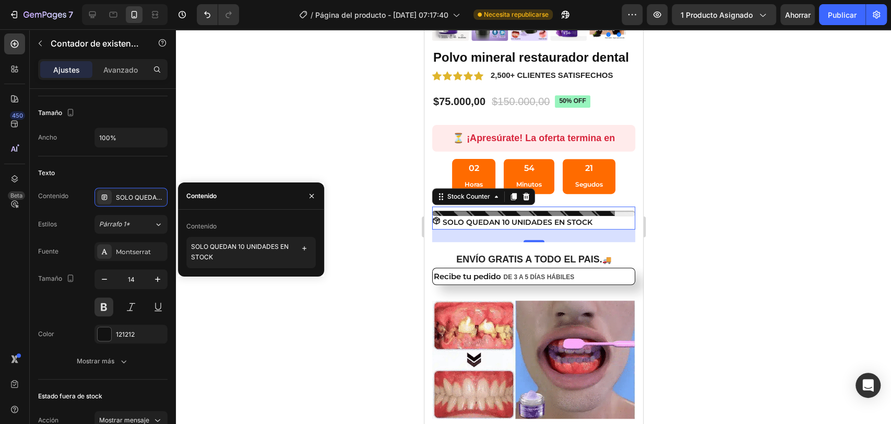
click at [261, 129] on div at bounding box center [533, 226] width 715 height 394
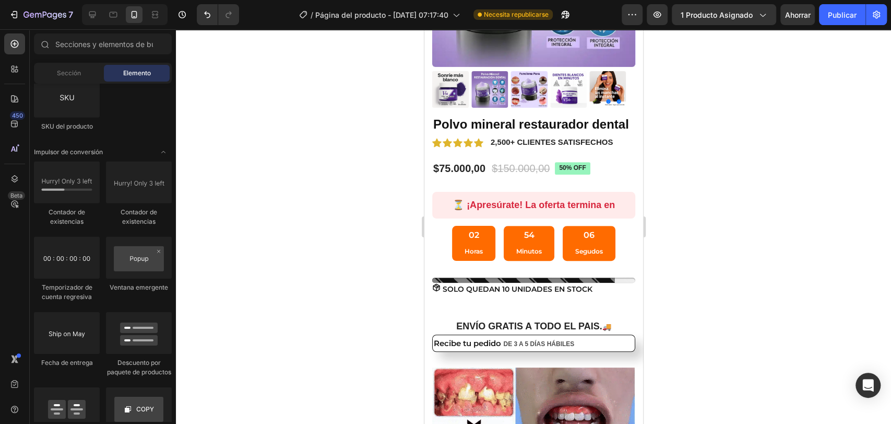
scroll to position [291, 0]
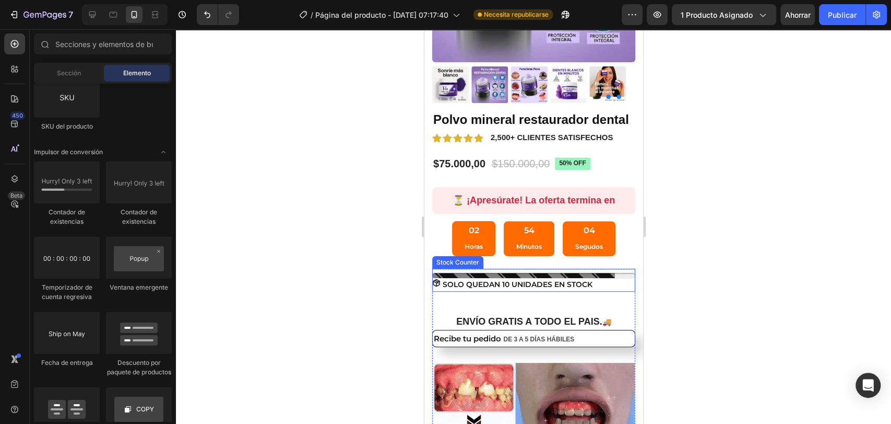
click at [613, 278] on div at bounding box center [533, 275] width 203 height 5
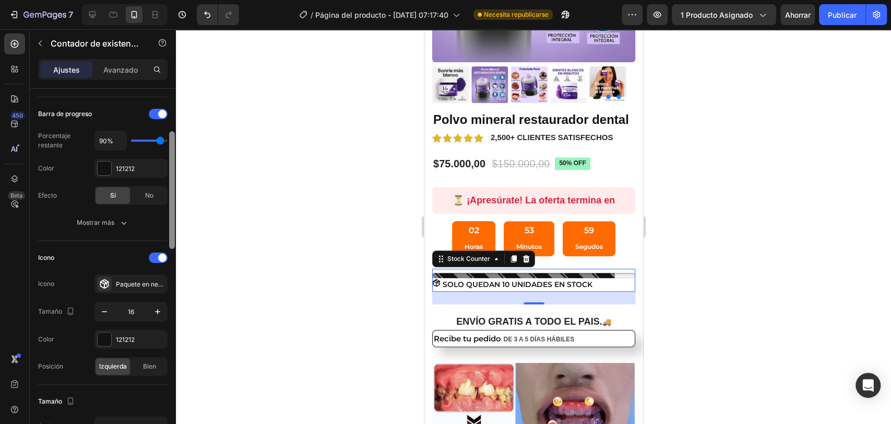
drag, startPoint x: 172, startPoint y: 171, endPoint x: 168, endPoint y: 215, distance: 44.1
click at [168, 215] on div at bounding box center [172, 271] width 8 height 365
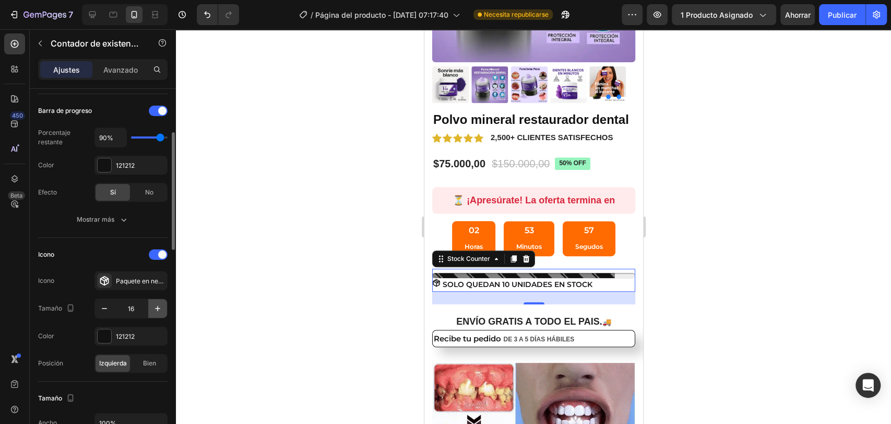
click at [157, 307] on icon "button" at bounding box center [157, 308] width 5 height 5
type input "20"
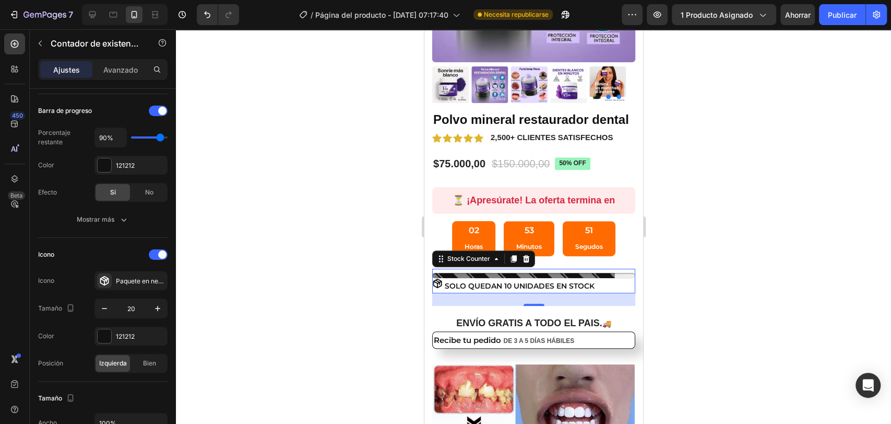
click at [324, 250] on div at bounding box center [533, 226] width 715 height 394
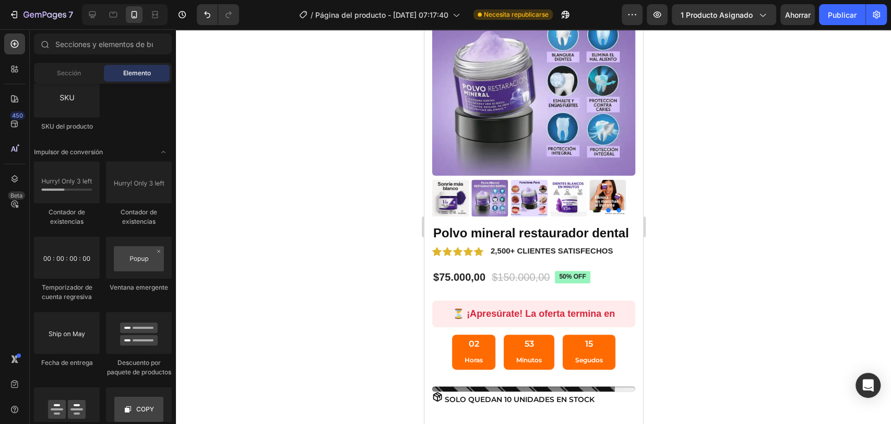
scroll to position [0, 0]
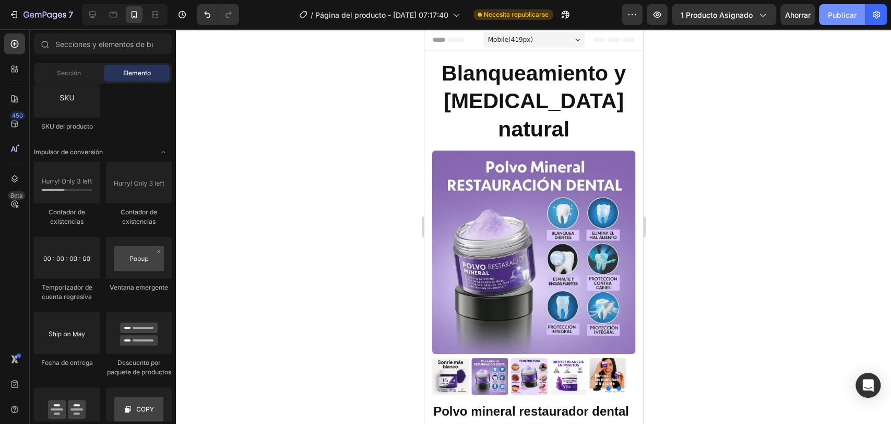
click at [824, 13] on button "Publicar" at bounding box center [842, 14] width 46 height 21
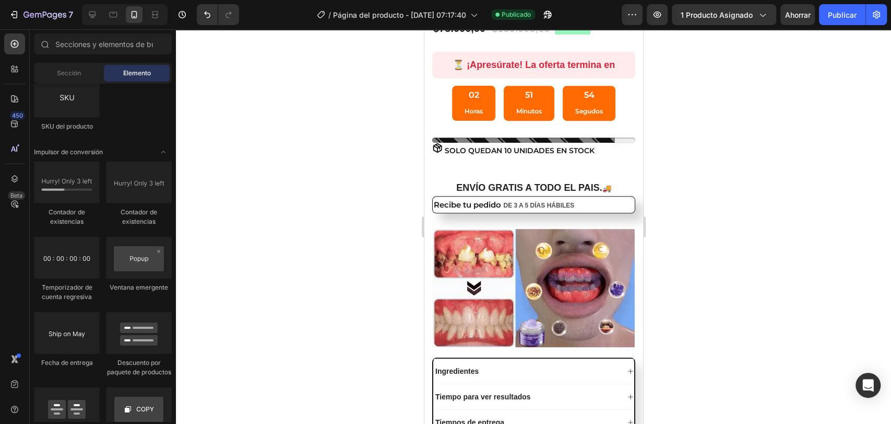
scroll to position [418, 0]
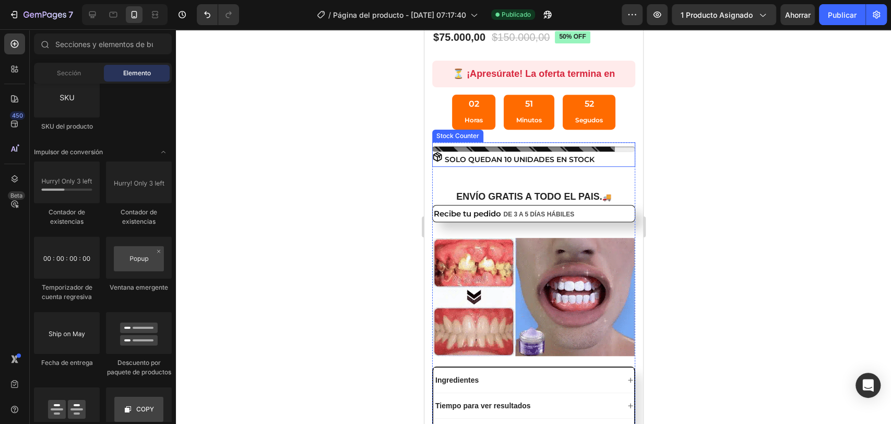
click at [608, 151] on div at bounding box center [533, 148] width 203 height 5
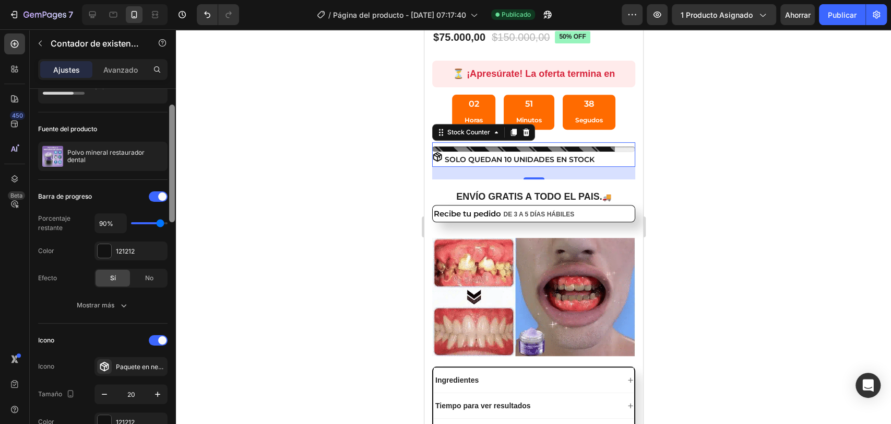
scroll to position [46, 0]
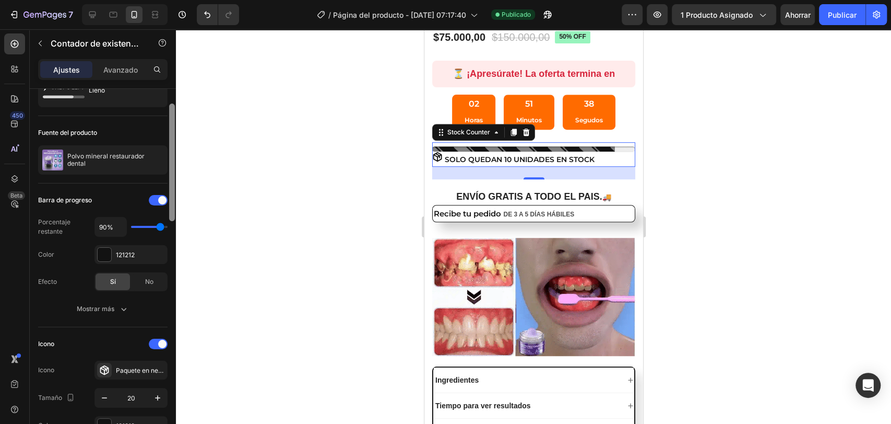
drag, startPoint x: 173, startPoint y: 104, endPoint x: 158, endPoint y: 120, distance: 21.4
click at [158, 120] on div "Disposición Lleno Fuente del producto Polvo mineral restaurador dental Barra de…" at bounding box center [103, 271] width 146 height 365
click at [132, 253] on font "121212" at bounding box center [125, 255] width 19 height 8
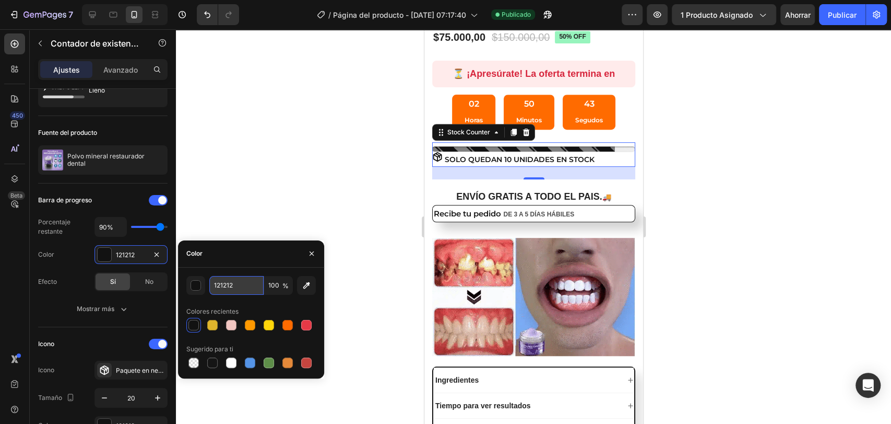
click at [222, 284] on input "121212" at bounding box center [236, 285] width 54 height 19
paste input "#FF3B30"
type input "#FF3B30"
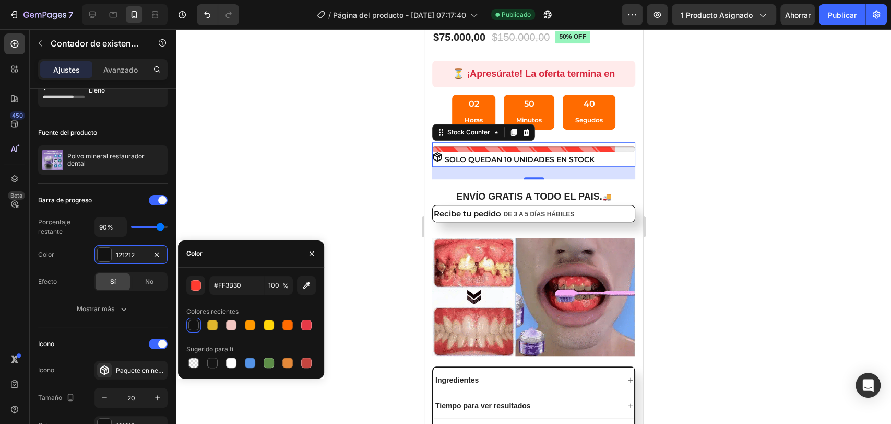
click at [281, 207] on div at bounding box center [533, 226] width 715 height 394
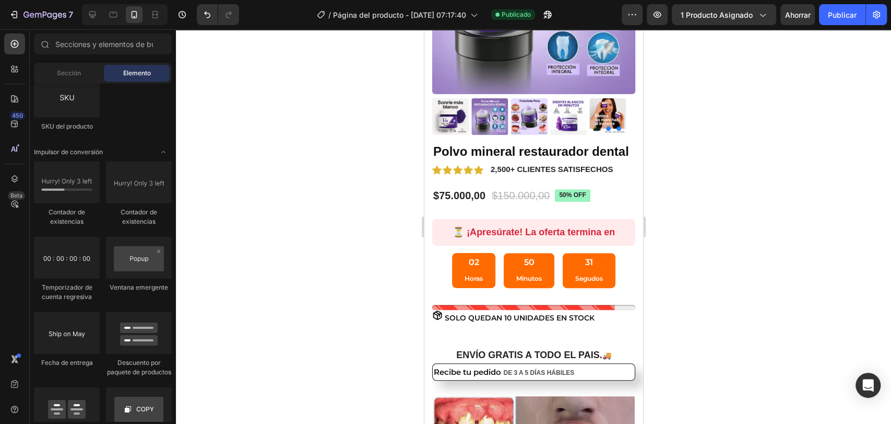
scroll to position [255, 0]
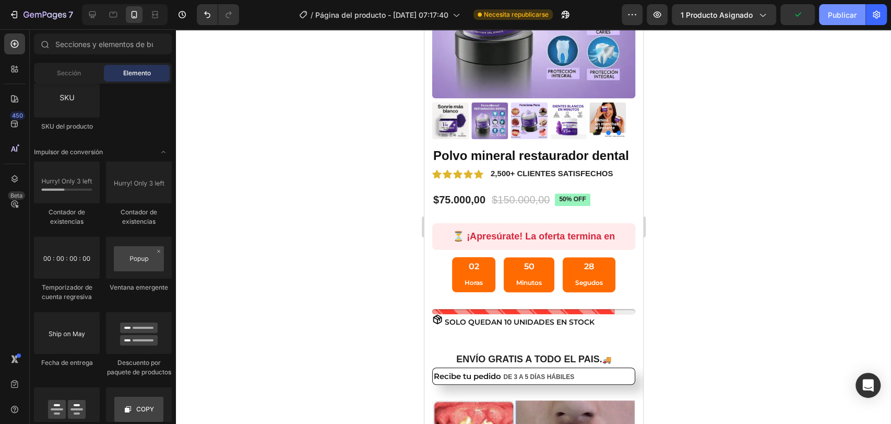
click at [840, 11] on font "Publicar" at bounding box center [842, 14] width 29 height 9
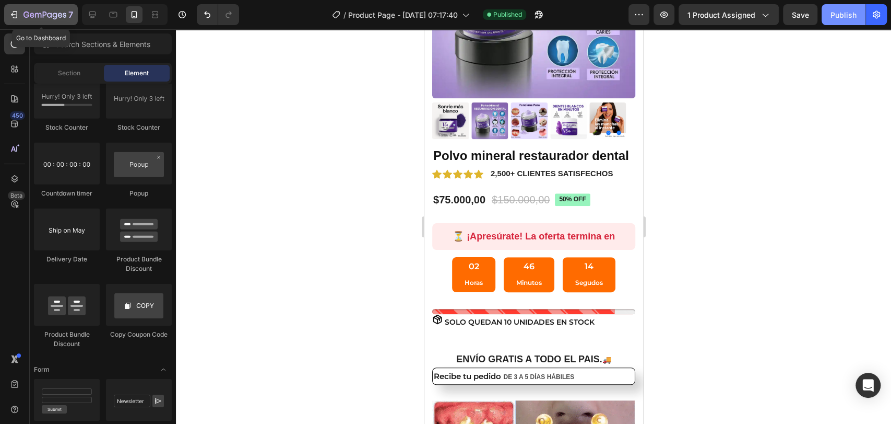
click at [32, 14] on icon "button" at bounding box center [45, 15] width 43 height 9
